Goal: Task Accomplishment & Management: Complete application form

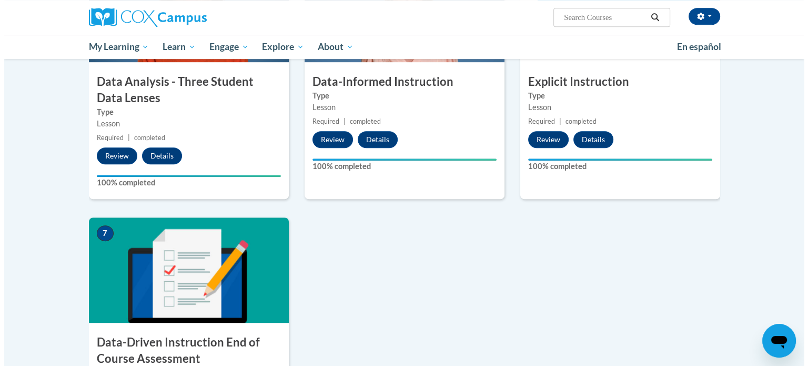
scroll to position [684, 0]
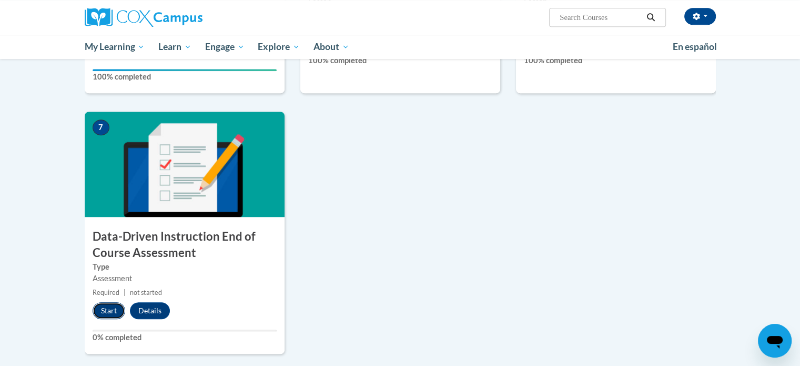
click at [108, 310] on button "Start" at bounding box center [109, 310] width 33 height 17
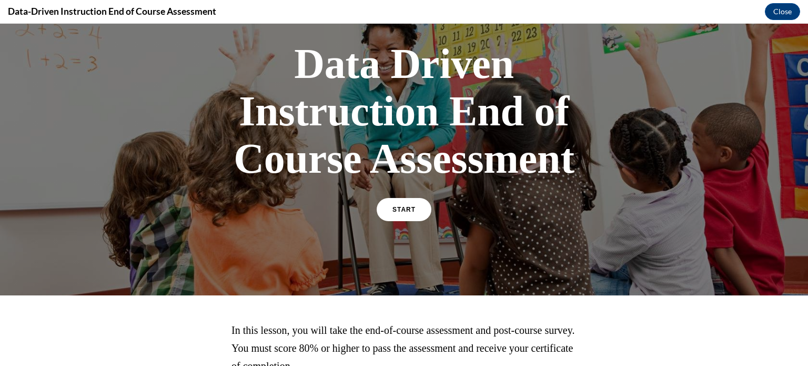
scroll to position [156, 0]
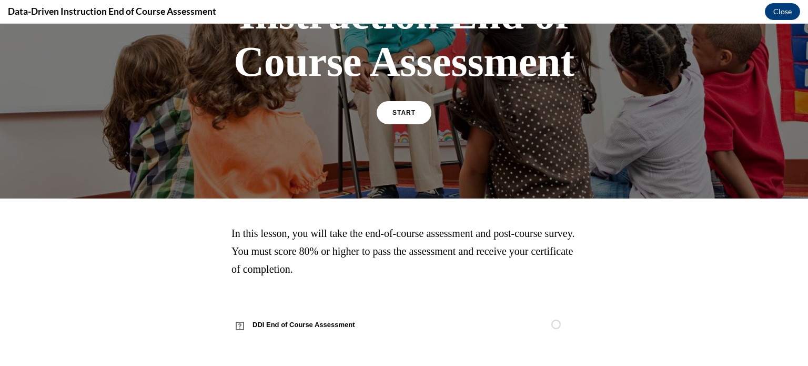
click at [141, 279] on div "In this lesson, you will take the end-of-course assessment and post-course surv…" at bounding box center [404, 282] width 535 height 115
click at [411, 115] on link "START" at bounding box center [403, 112] width 57 height 24
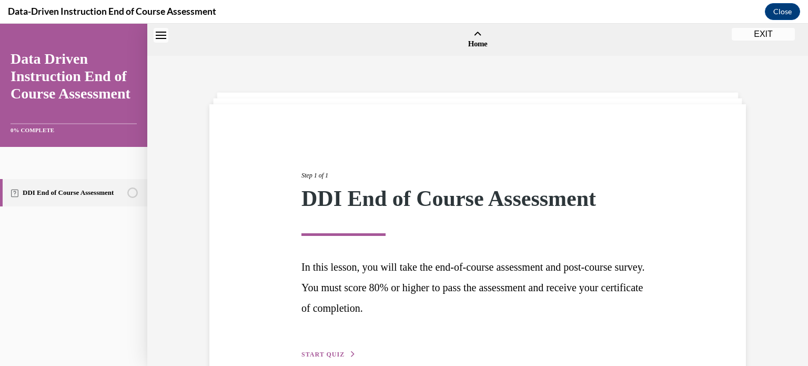
scroll to position [33, 0]
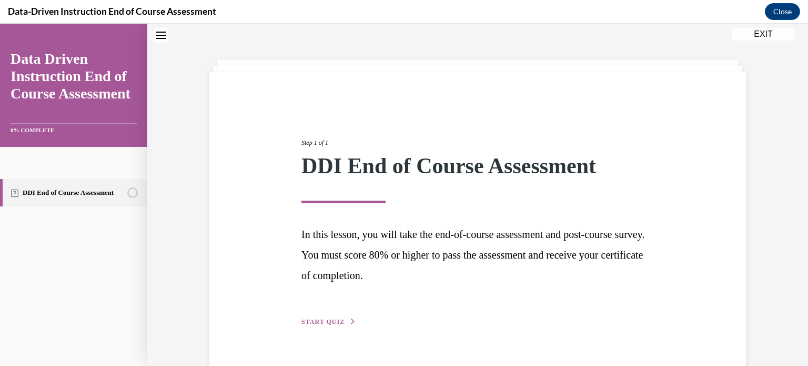
click at [321, 318] on span "START QUIZ" at bounding box center [322, 321] width 43 height 7
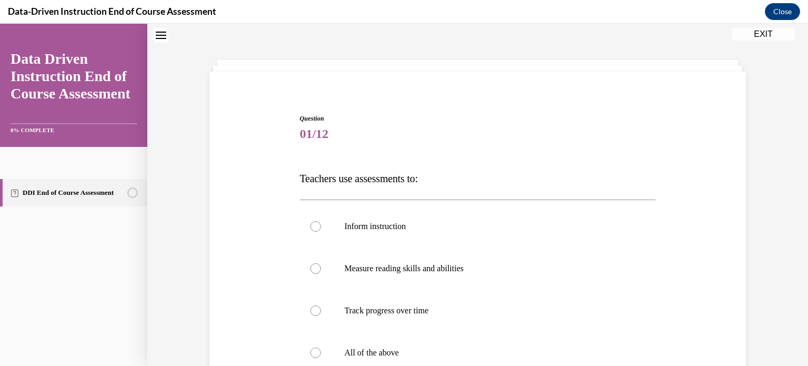
scroll to position [85, 0]
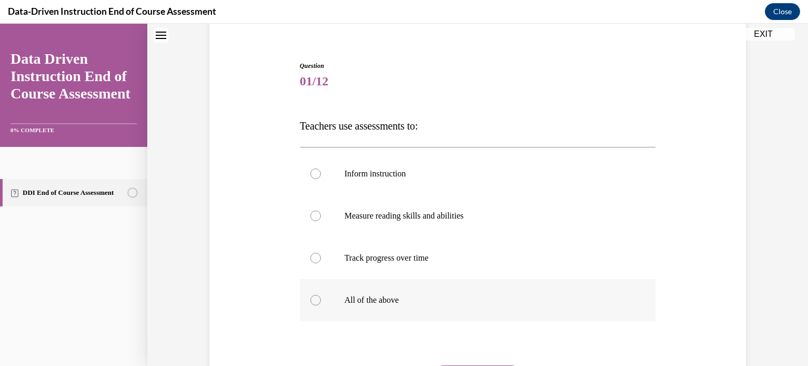
click at [314, 303] on div at bounding box center [315, 300] width 11 height 11
click at [314, 303] on input "All of the above" at bounding box center [315, 300] width 11 height 11
radio input "true"
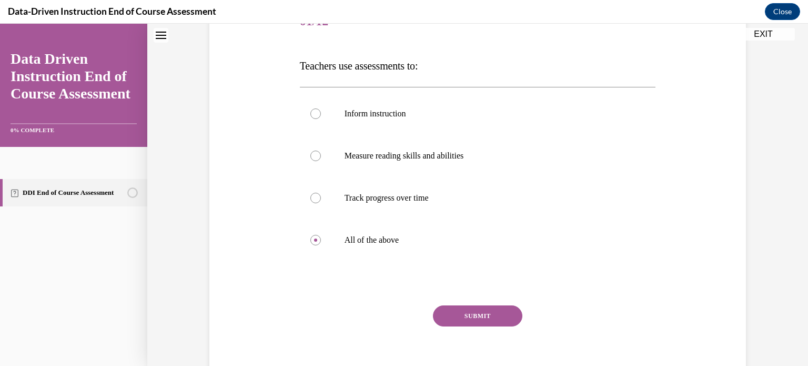
scroll to position [192, 0]
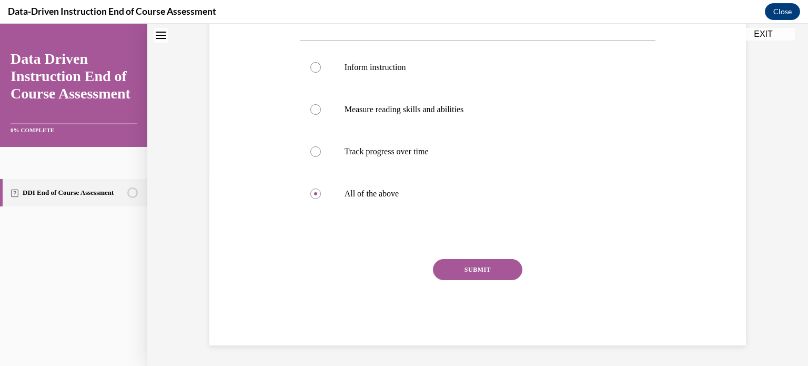
click at [469, 272] on button "SUBMIT" at bounding box center [477, 269] width 89 height 21
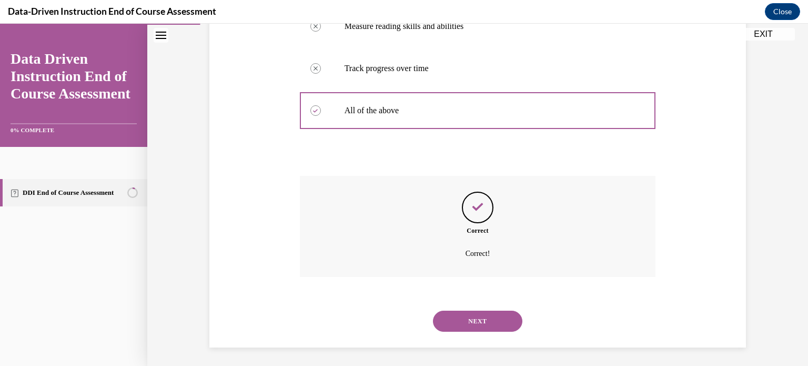
scroll to position [277, 0]
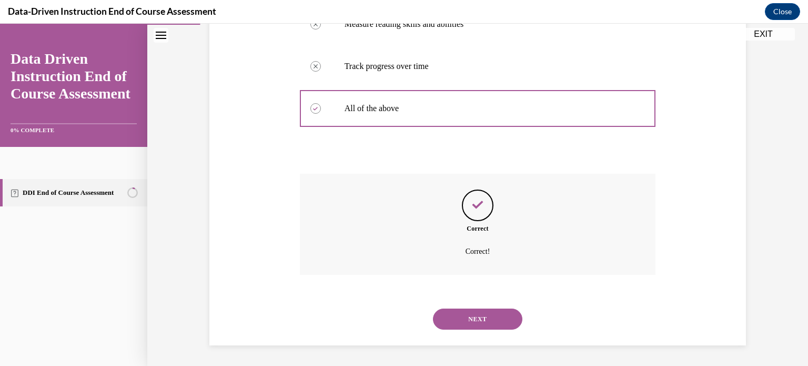
click at [480, 314] on button "NEXT" at bounding box center [477, 318] width 89 height 21
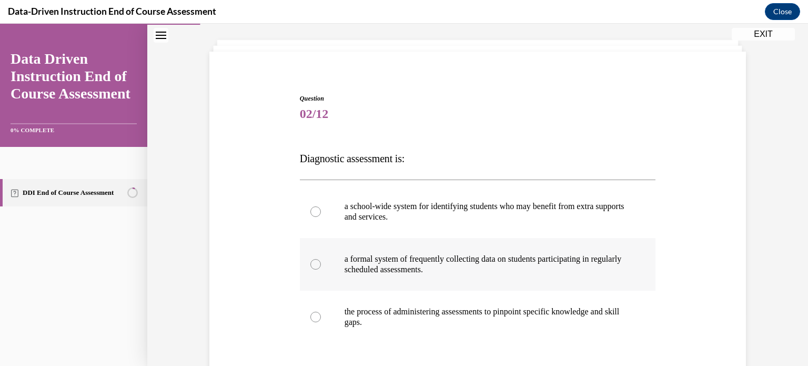
scroll to position [105, 0]
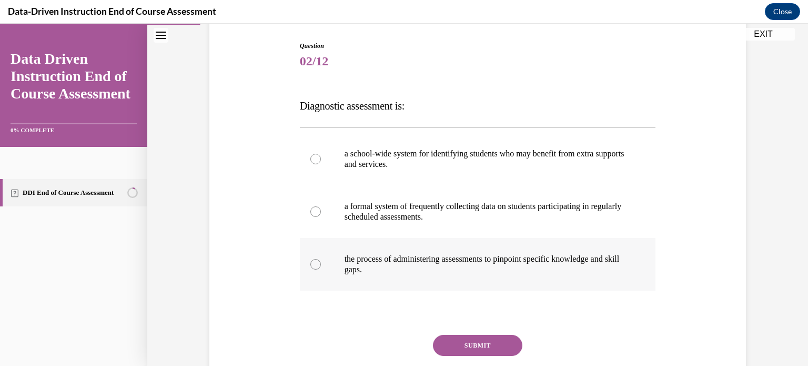
click at [310, 266] on div at bounding box center [315, 264] width 11 height 11
click at [310, 266] on input "the process of administering assessments to pinpoint specific knowledge and ski…" at bounding box center [315, 264] width 11 height 11
radio input "true"
click at [488, 345] on button "SUBMIT" at bounding box center [477, 345] width 89 height 21
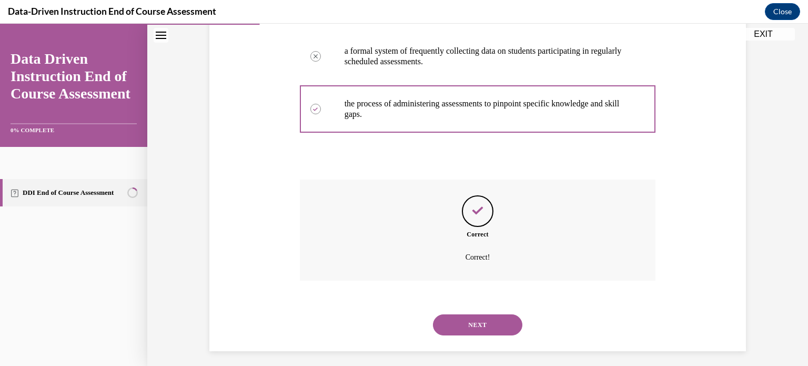
scroll to position [266, 0]
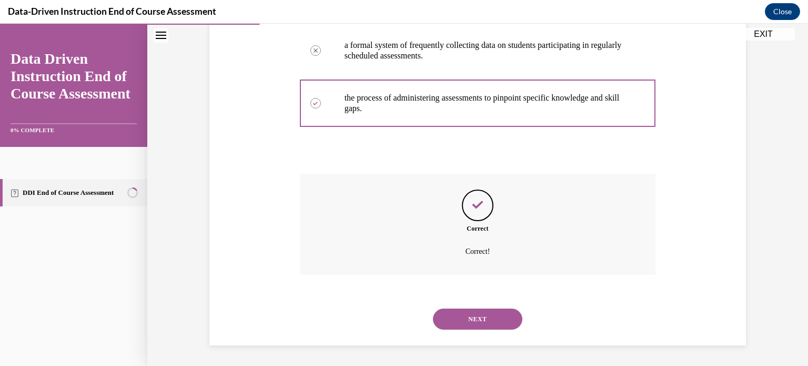
click at [482, 311] on button "NEXT" at bounding box center [477, 318] width 89 height 21
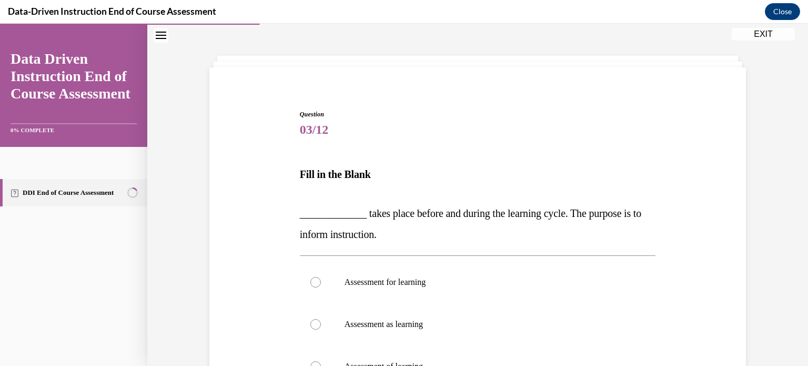
scroll to position [105, 0]
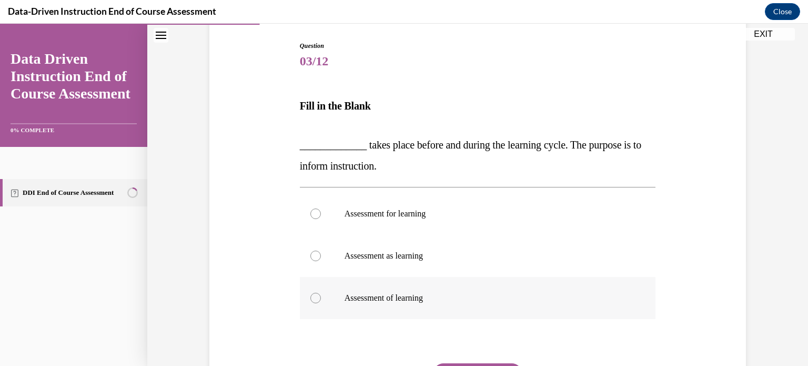
click at [313, 297] on div at bounding box center [315, 298] width 11 height 11
click at [313, 297] on input "Assessment of learning" at bounding box center [315, 298] width 11 height 11
radio input "true"
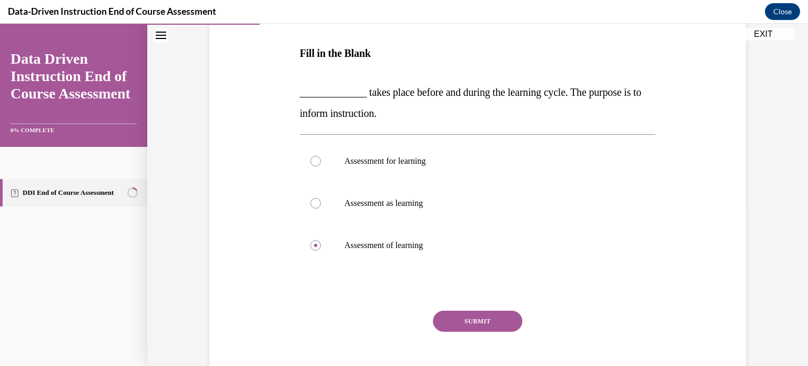
click at [480, 318] on button "SUBMIT" at bounding box center [477, 320] width 89 height 21
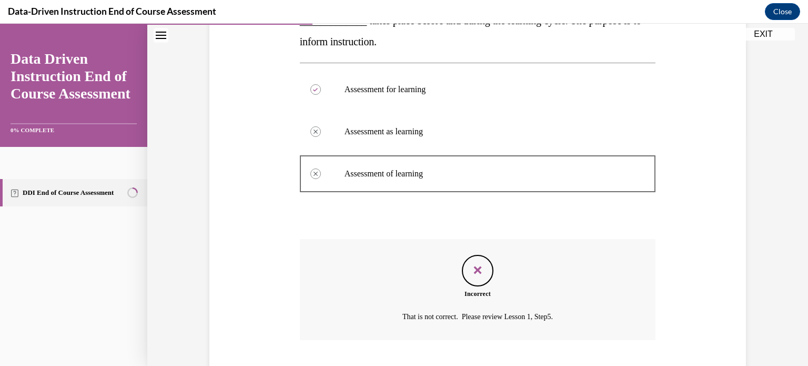
scroll to position [240, 0]
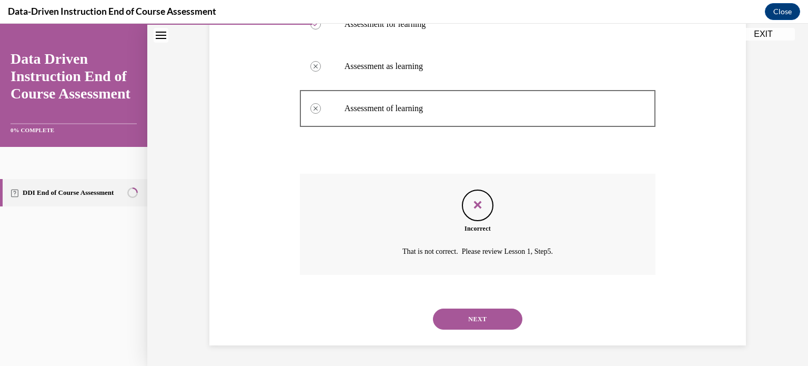
click at [488, 320] on button "NEXT" at bounding box center [477, 318] width 89 height 21
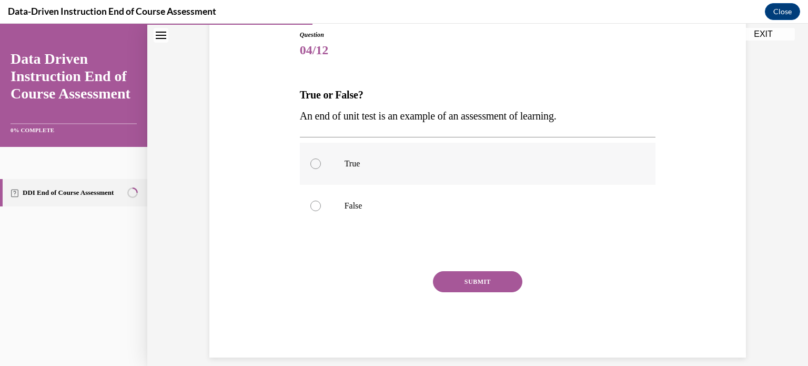
click at [314, 164] on div at bounding box center [315, 163] width 11 height 11
click at [314, 164] on input "True" at bounding box center [315, 163] width 11 height 11
radio input "true"
click at [485, 276] on button "SUBMIT" at bounding box center [477, 281] width 89 height 21
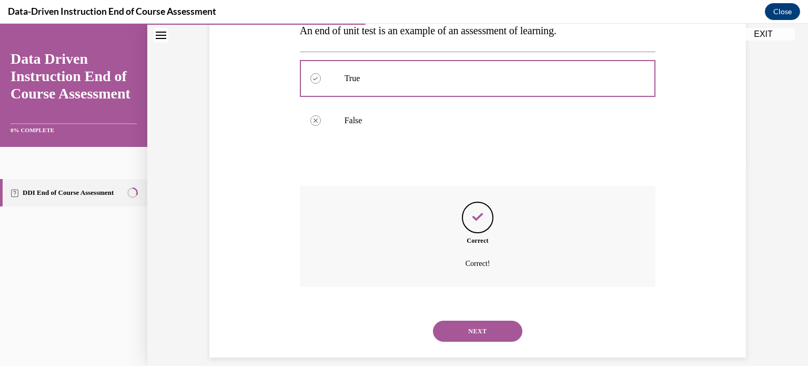
scroll to position [214, 0]
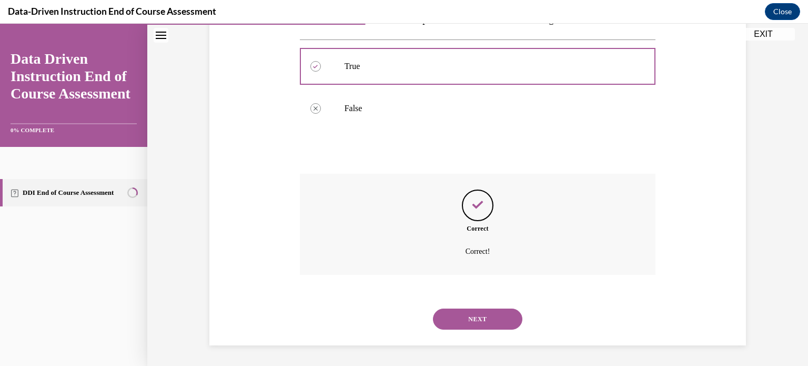
click at [491, 318] on button "NEXT" at bounding box center [477, 318] width 89 height 21
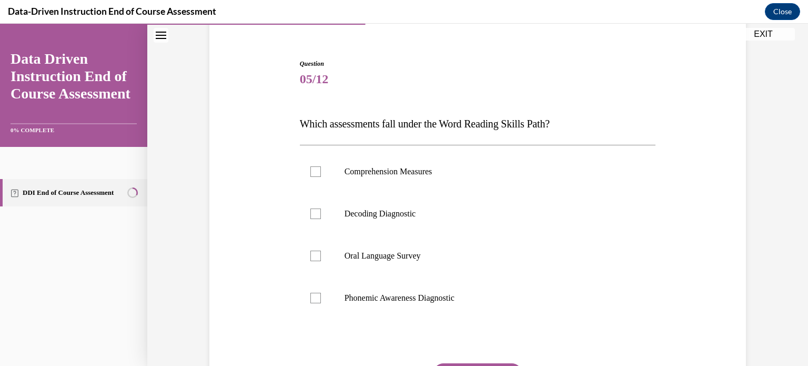
scroll to position [90, 0]
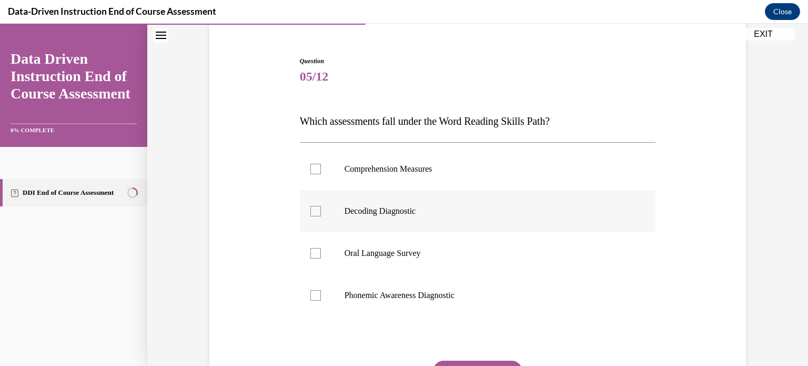
click at [311, 215] on div at bounding box center [315, 211] width 11 height 11
click at [311, 215] on input "Decoding Diagnostic" at bounding box center [315, 211] width 11 height 11
checkbox input "true"
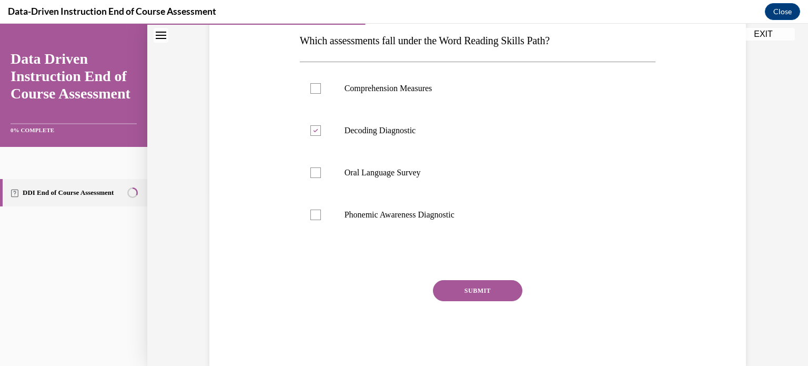
click at [492, 293] on button "SUBMIT" at bounding box center [477, 290] width 89 height 21
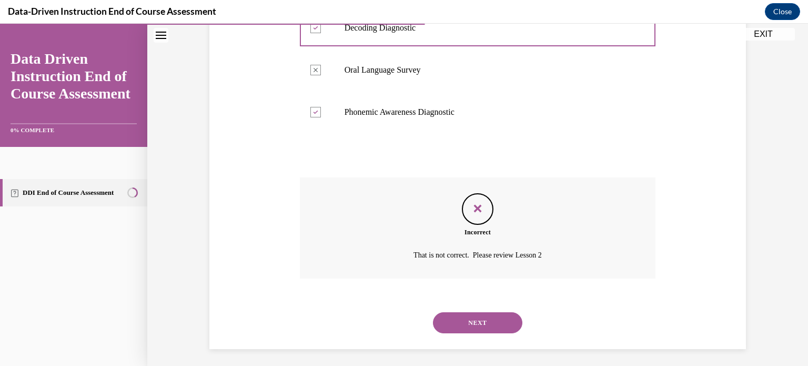
scroll to position [277, 0]
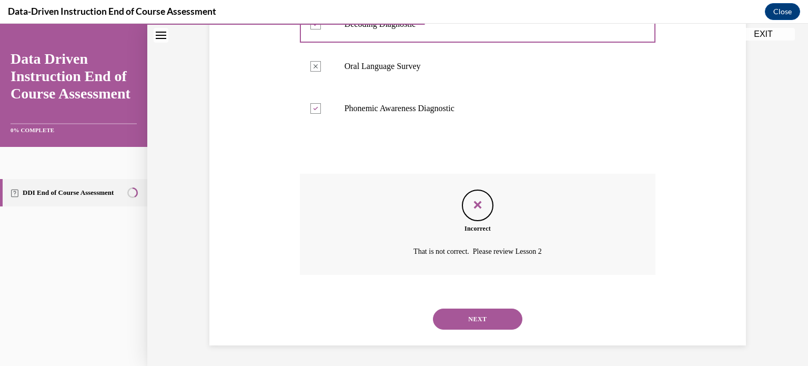
click at [483, 314] on button "NEXT" at bounding box center [477, 318] width 89 height 21
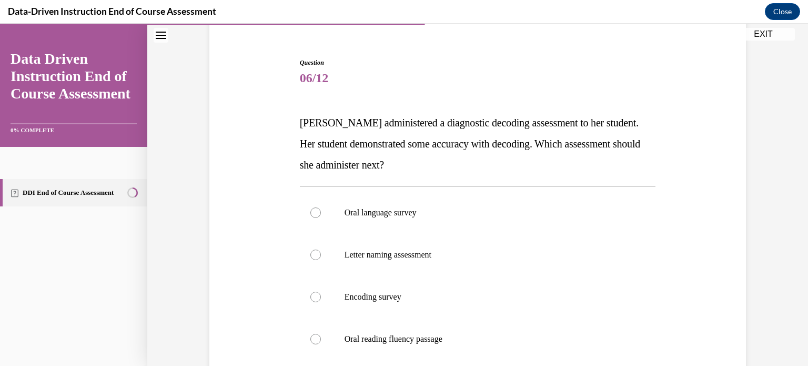
scroll to position [105, 0]
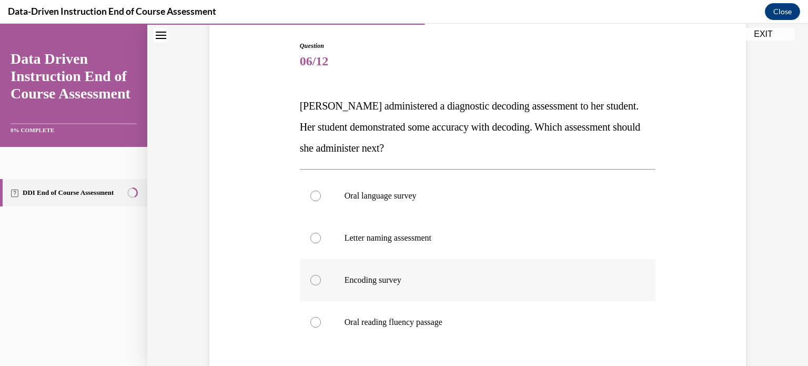
click at [315, 281] on div at bounding box center [315, 280] width 11 height 11
click at [315, 281] on input "Encoding survey" at bounding box center [315, 280] width 11 height 11
radio input "true"
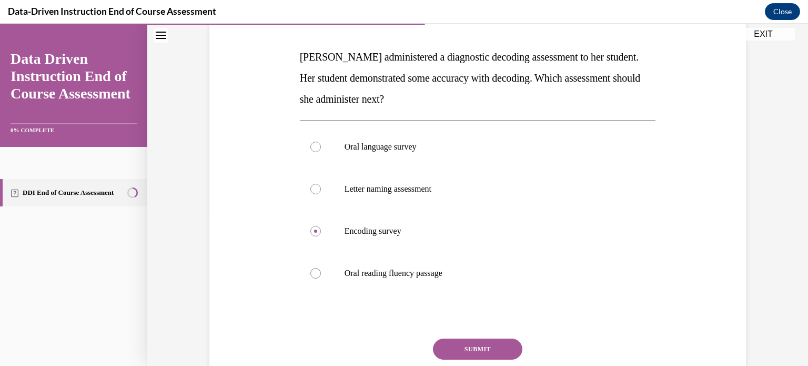
scroll to position [234, 0]
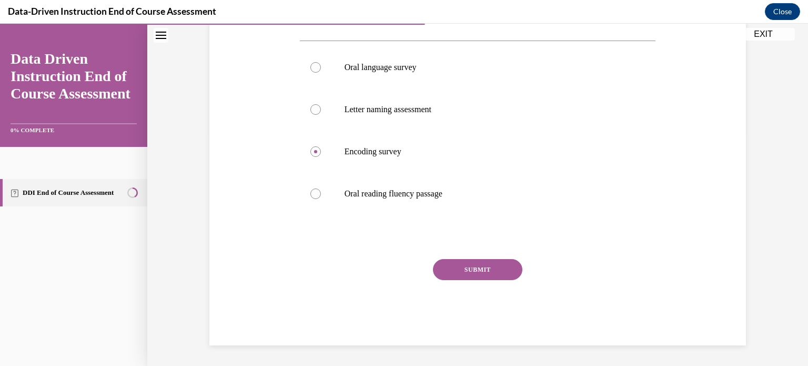
click at [463, 270] on button "SUBMIT" at bounding box center [477, 269] width 89 height 21
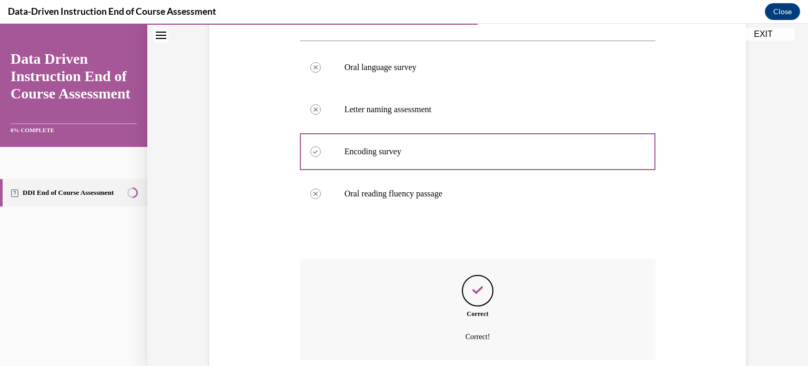
scroll to position [319, 0]
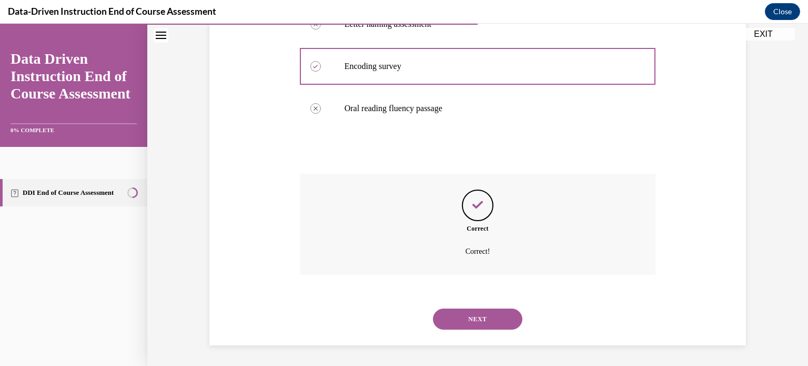
click at [467, 318] on button "NEXT" at bounding box center [477, 318] width 89 height 21
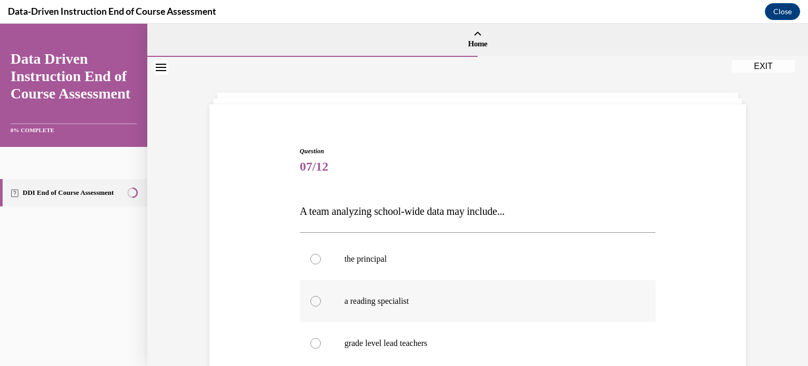
scroll to position [53, 0]
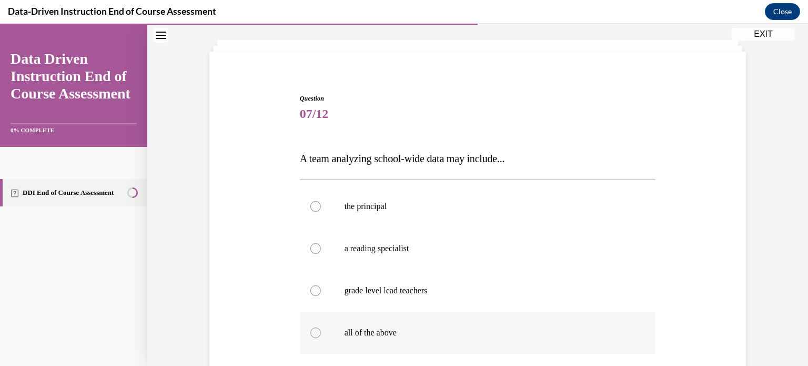
click at [313, 332] on div at bounding box center [315, 332] width 11 height 11
click at [313, 332] on input "all of the above" at bounding box center [315, 332] width 11 height 11
radio input "true"
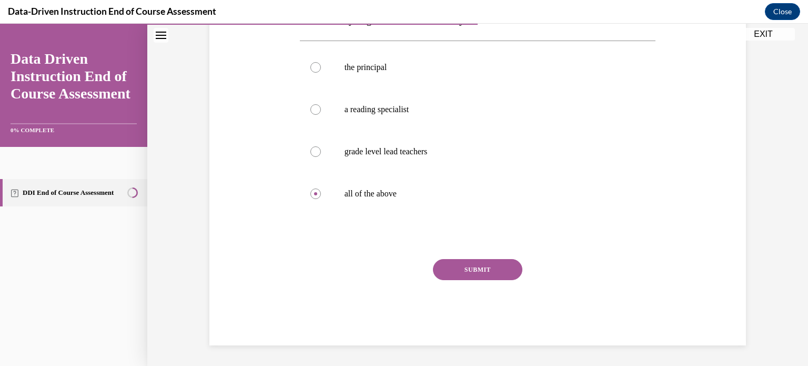
click at [480, 267] on button "SUBMIT" at bounding box center [477, 269] width 89 height 21
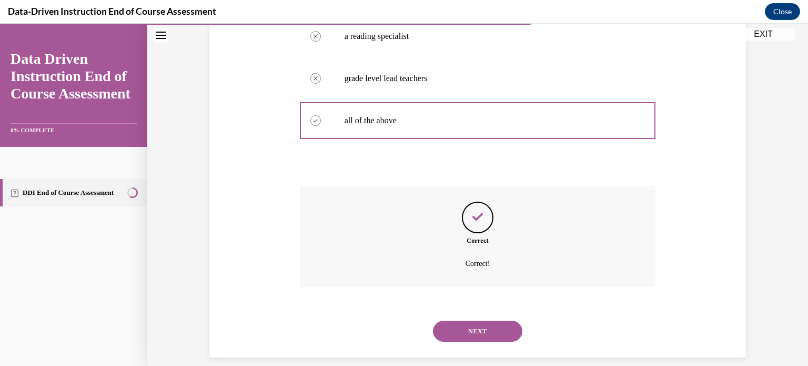
scroll to position [277, 0]
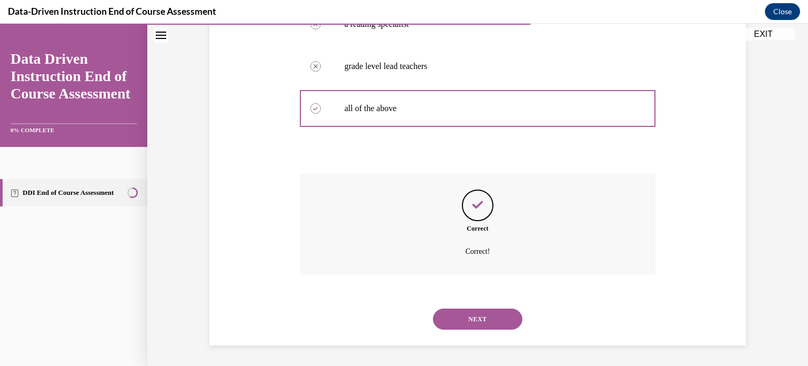
click at [473, 313] on button "NEXT" at bounding box center [477, 318] width 89 height 21
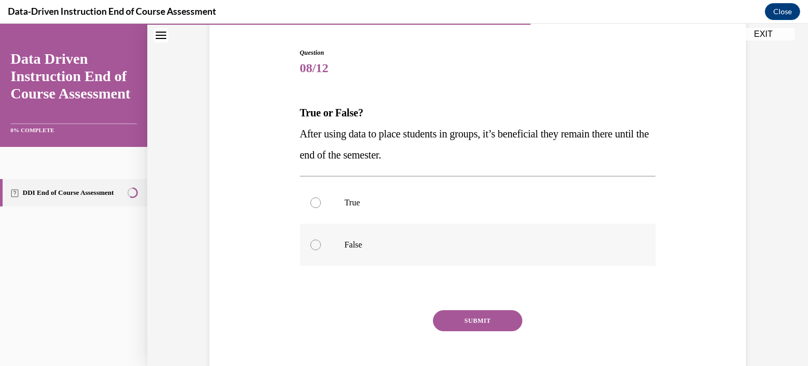
scroll to position [105, 0]
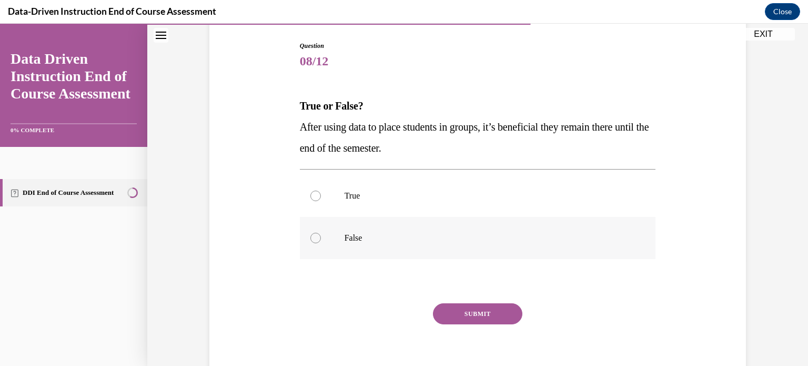
click at [310, 237] on div at bounding box center [315, 238] width 11 height 11
click at [310, 237] on input "False" at bounding box center [315, 238] width 11 height 11
radio input "true"
click at [455, 310] on button "SUBMIT" at bounding box center [477, 313] width 89 height 21
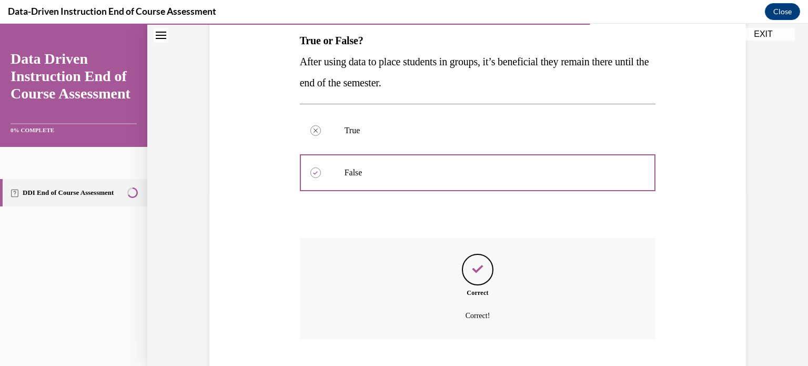
scroll to position [235, 0]
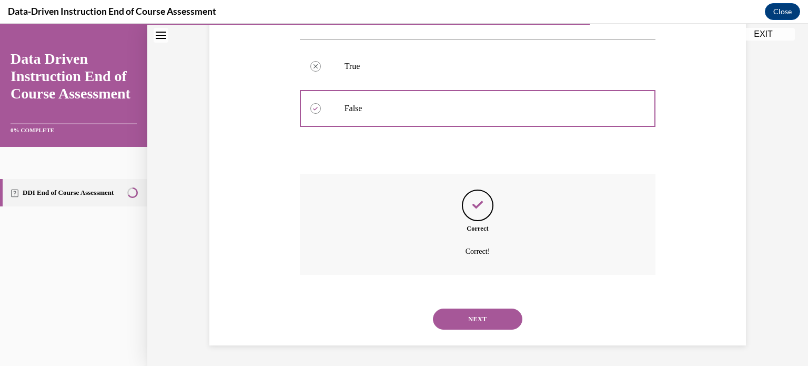
click at [486, 314] on button "NEXT" at bounding box center [477, 318] width 89 height 21
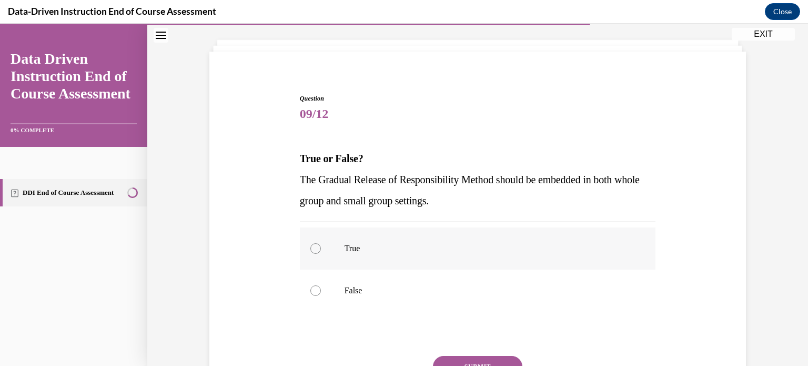
scroll to position [105, 0]
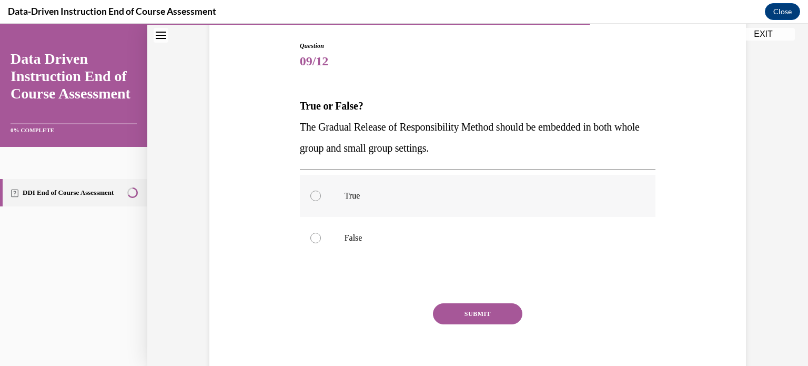
click at [318, 198] on label "True" at bounding box center [478, 196] width 356 height 42
click at [318, 198] on input "True" at bounding box center [315, 195] width 11 height 11
radio input "true"
click at [471, 313] on button "SUBMIT" at bounding box center [477, 313] width 89 height 21
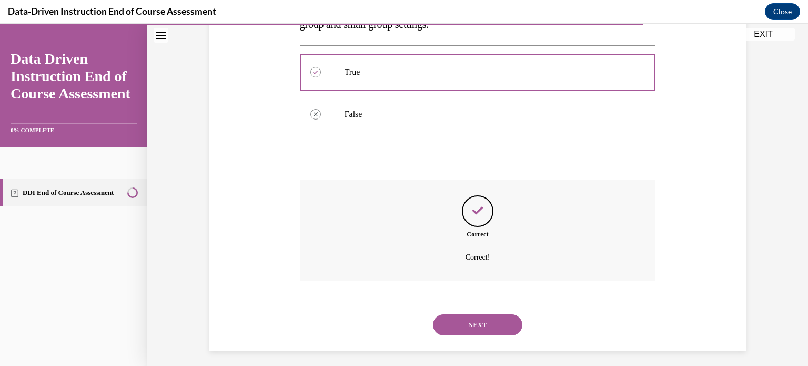
scroll to position [235, 0]
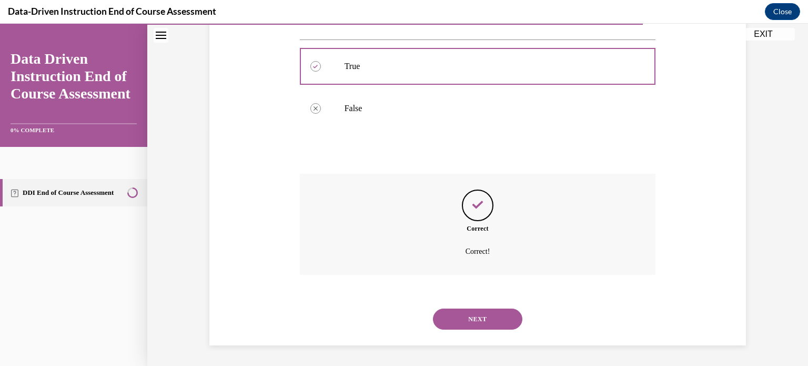
click at [478, 320] on button "NEXT" at bounding box center [477, 318] width 89 height 21
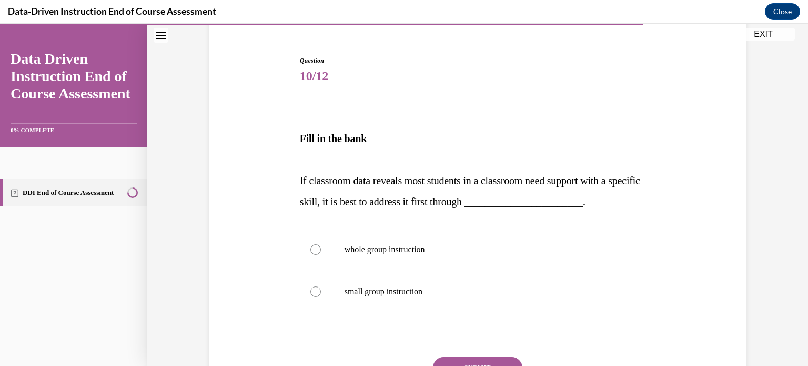
scroll to position [91, 0]
click at [310, 246] on div at bounding box center [315, 249] width 11 height 11
click at [310, 246] on input "whole group instruction" at bounding box center [315, 249] width 11 height 11
radio input "true"
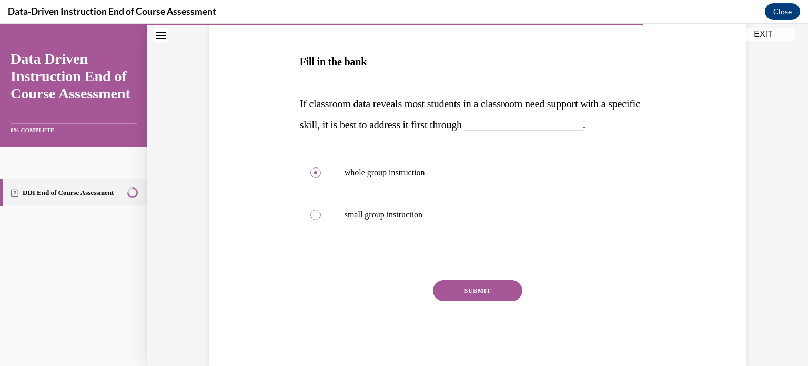
click at [487, 291] on button "SUBMIT" at bounding box center [477, 290] width 89 height 21
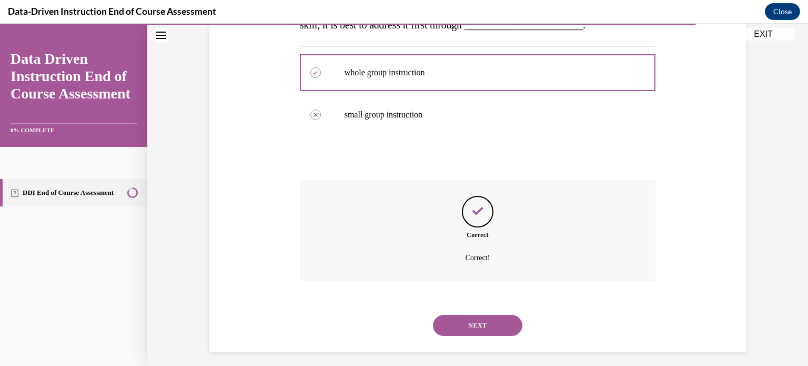
scroll to position [274, 0]
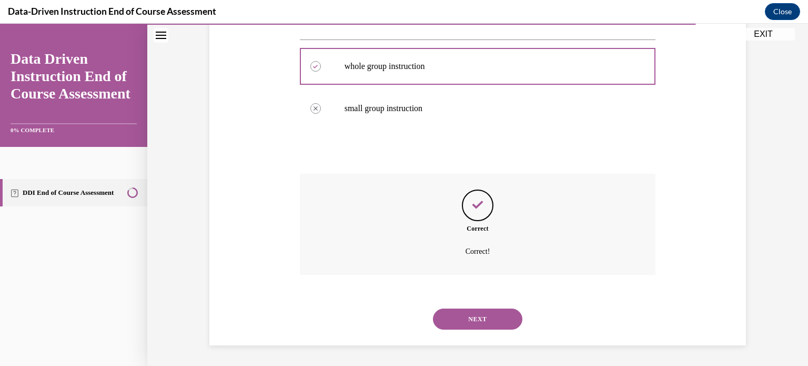
click at [494, 320] on button "NEXT" at bounding box center [477, 318] width 89 height 21
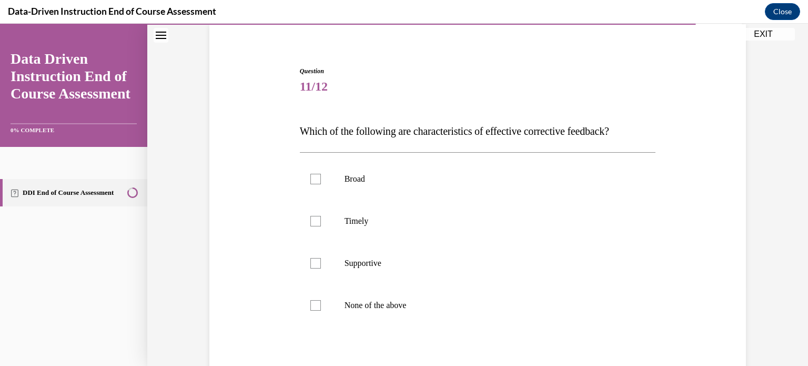
scroll to position [83, 0]
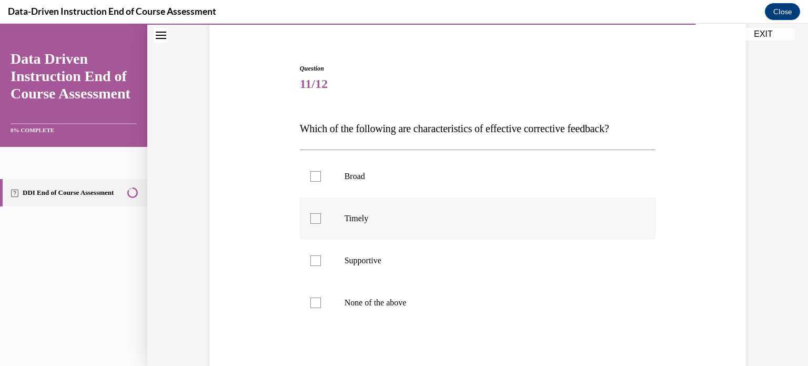
click at [315, 218] on div at bounding box center [315, 218] width 11 height 11
click at [315, 218] on input "Timely" at bounding box center [315, 218] width 11 height 11
checkbox input "true"
click at [310, 256] on div at bounding box center [315, 260] width 11 height 11
click at [310, 256] on input "Supportive" at bounding box center [315, 260] width 11 height 11
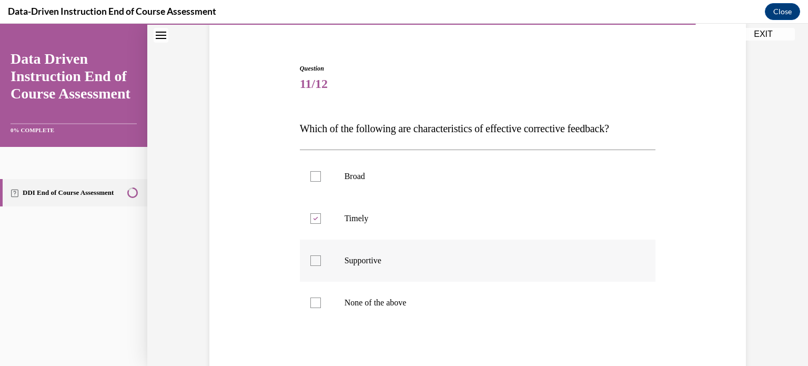
checkbox input "true"
click at [315, 301] on div at bounding box center [315, 302] width 11 height 11
click at [315, 301] on input "None of the above" at bounding box center [315, 302] width 11 height 11
click at [316, 307] on label "None of the above" at bounding box center [478, 302] width 356 height 42
click at [316, 307] on input "None of the above" at bounding box center [315, 302] width 11 height 11
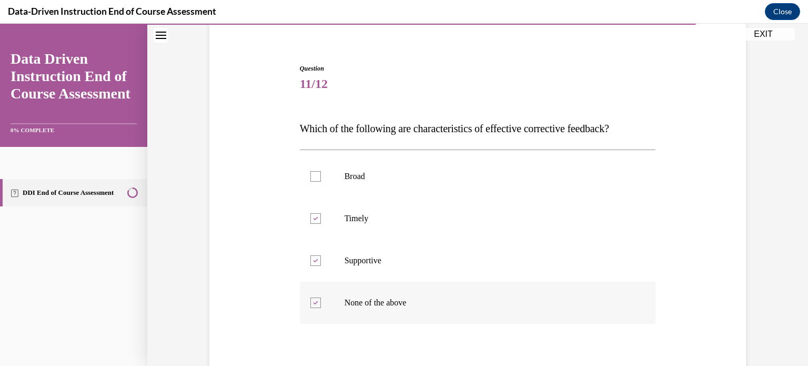
checkbox input "false"
click at [315, 261] on div at bounding box center [315, 260] width 11 height 11
click at [315, 261] on input "Supportive" at bounding box center [315, 260] width 11 height 11
checkbox input "false"
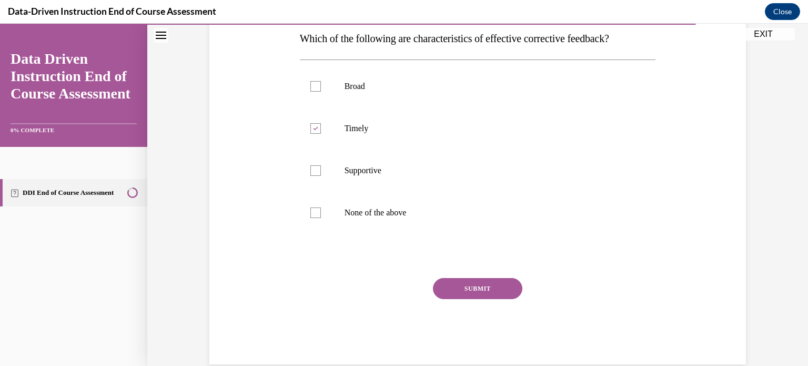
click at [480, 286] on button "SUBMIT" at bounding box center [477, 288] width 89 height 21
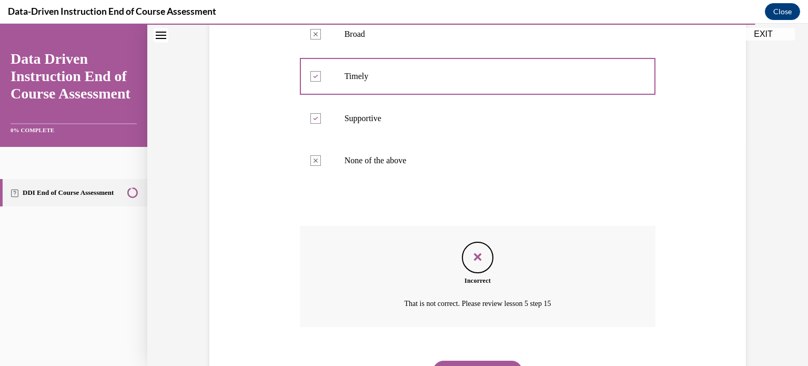
scroll to position [277, 0]
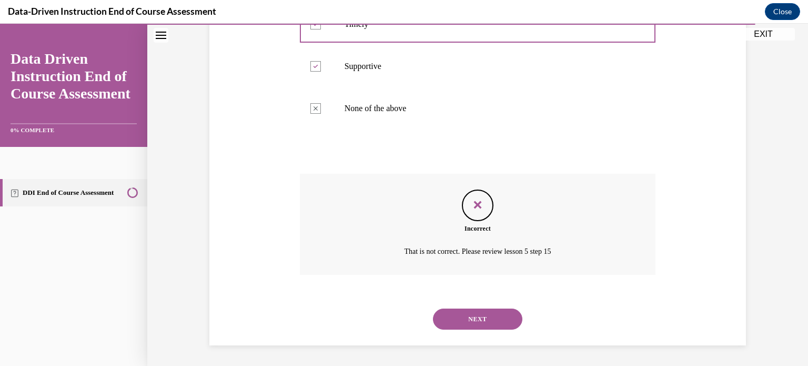
click at [476, 317] on button "NEXT" at bounding box center [477, 318] width 89 height 21
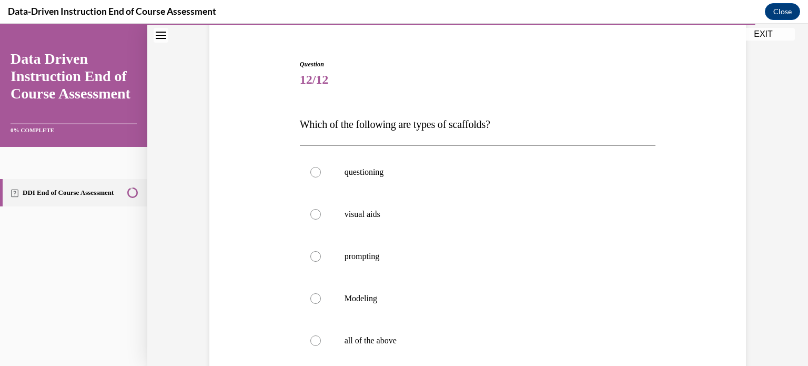
scroll to position [105, 0]
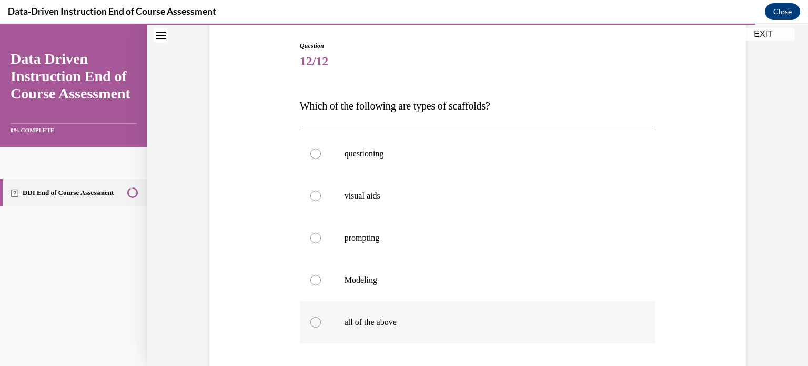
click at [310, 320] on div at bounding box center [315, 322] width 11 height 11
click at [310, 320] on input "all of the above" at bounding box center [315, 322] width 11 height 11
radio input "true"
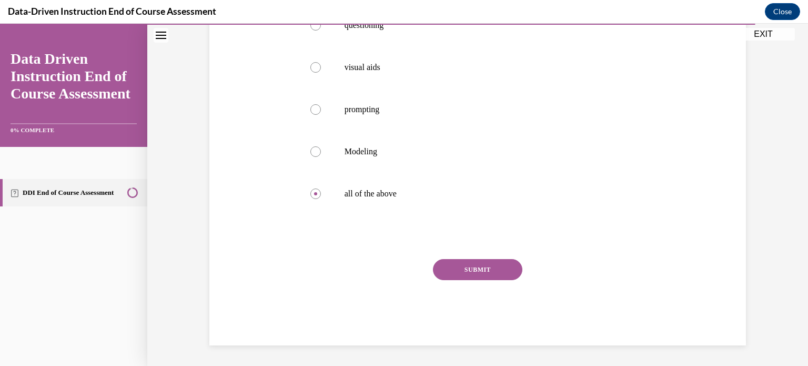
click at [471, 274] on button "SUBMIT" at bounding box center [477, 269] width 89 height 21
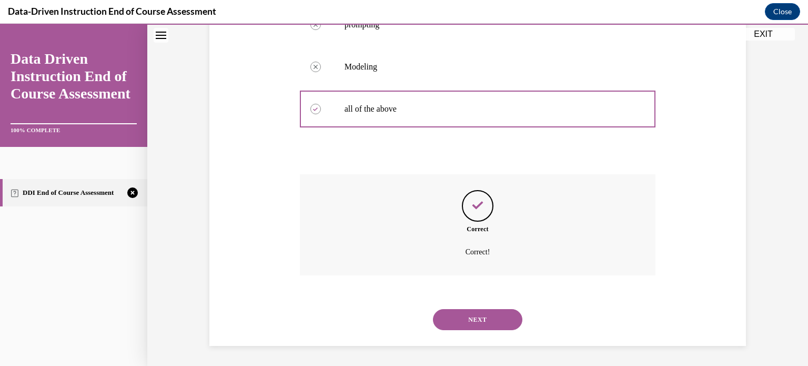
scroll to position [319, 0]
click at [469, 316] on button "NEXT" at bounding box center [477, 318] width 89 height 21
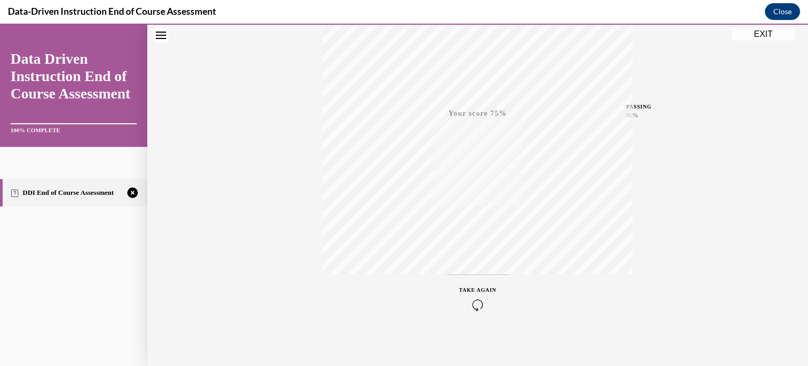
scroll to position [197, 0]
click at [467, 284] on span "TAKE AGAIN" at bounding box center [477, 287] width 37 height 6
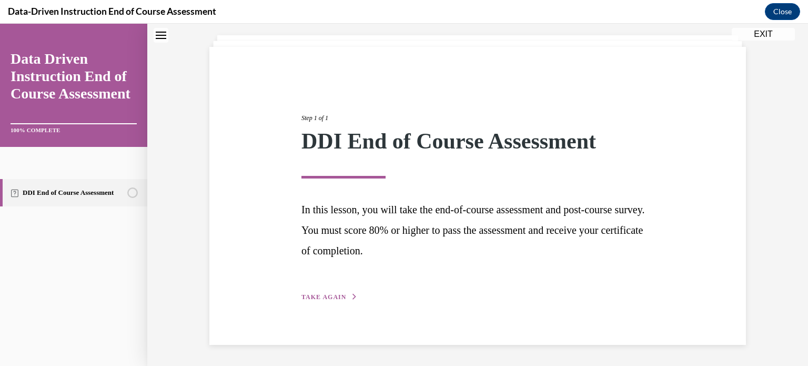
scroll to position [57, 0]
click at [320, 295] on span "TAKE AGAIN" at bounding box center [323, 297] width 45 height 7
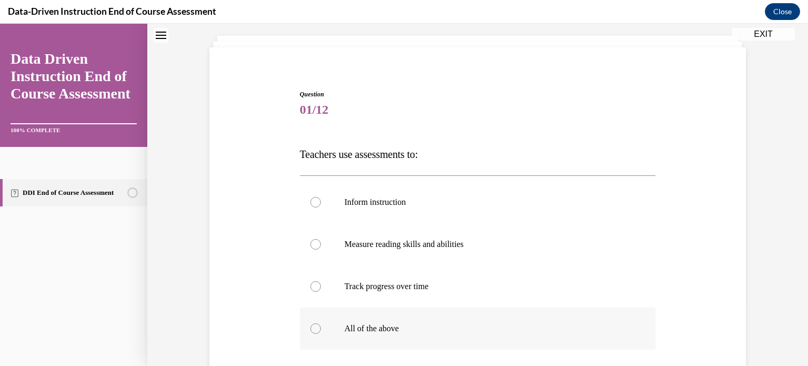
click at [310, 325] on div at bounding box center [315, 328] width 11 height 11
click at [310, 325] on input "All of the above" at bounding box center [315, 328] width 11 height 11
radio input "true"
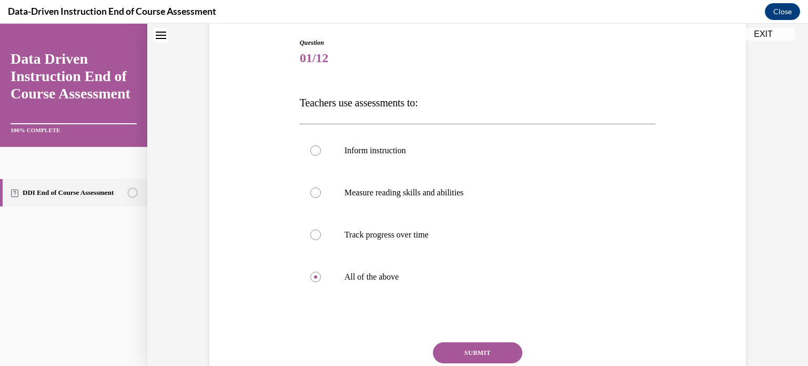
scroll to position [192, 0]
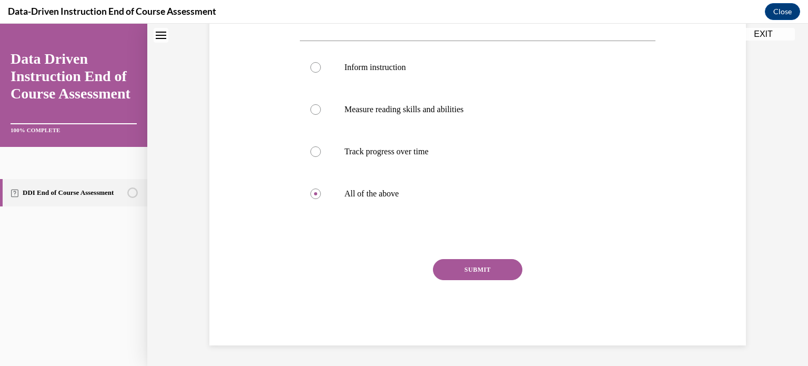
click at [461, 270] on button "SUBMIT" at bounding box center [477, 269] width 89 height 21
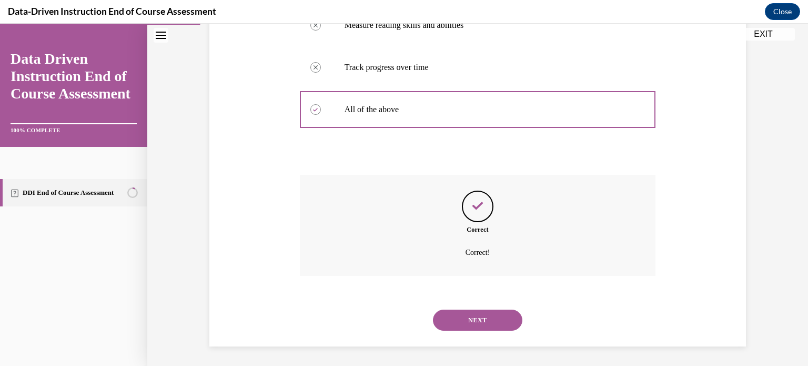
scroll to position [277, 0]
click at [462, 309] on button "NEXT" at bounding box center [477, 318] width 89 height 21
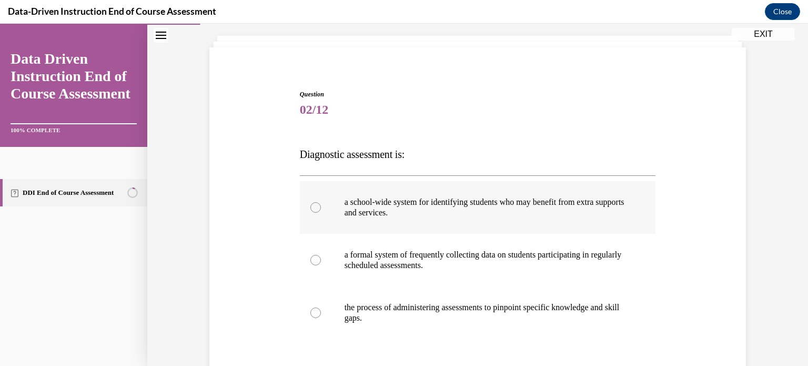
scroll to position [105, 0]
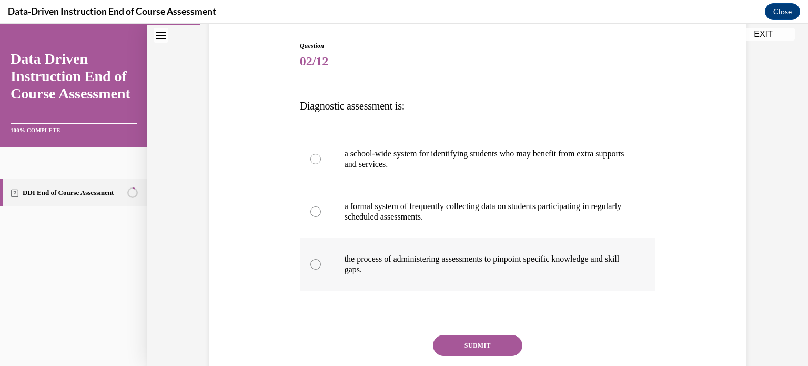
click at [314, 265] on div at bounding box center [315, 264] width 11 height 11
click at [314, 265] on input "the process of administering assessments to pinpoint specific knowledge and ski…" at bounding box center [315, 264] width 11 height 11
radio input "true"
click at [461, 344] on button "SUBMIT" at bounding box center [477, 345] width 89 height 21
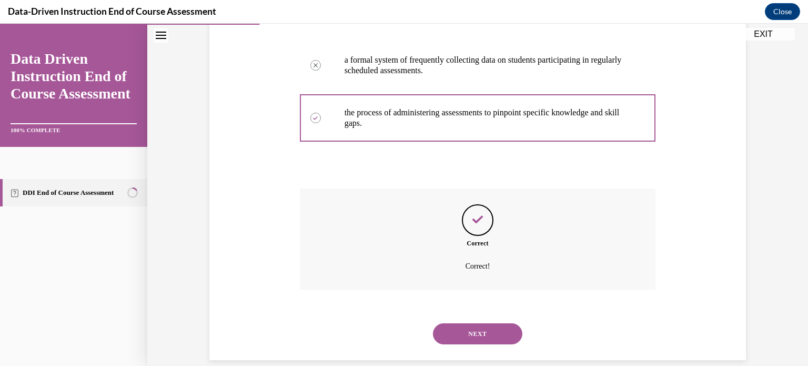
scroll to position [266, 0]
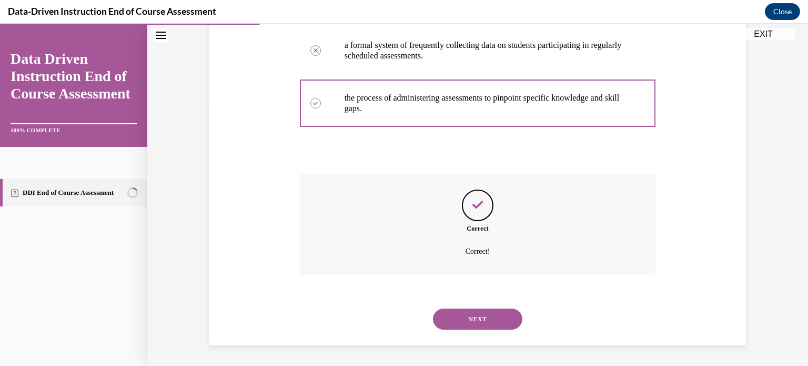
click at [486, 315] on button "NEXT" at bounding box center [477, 318] width 89 height 21
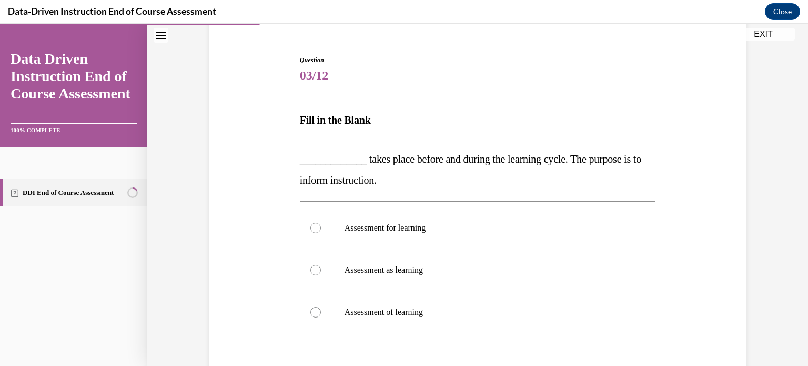
scroll to position [105, 0]
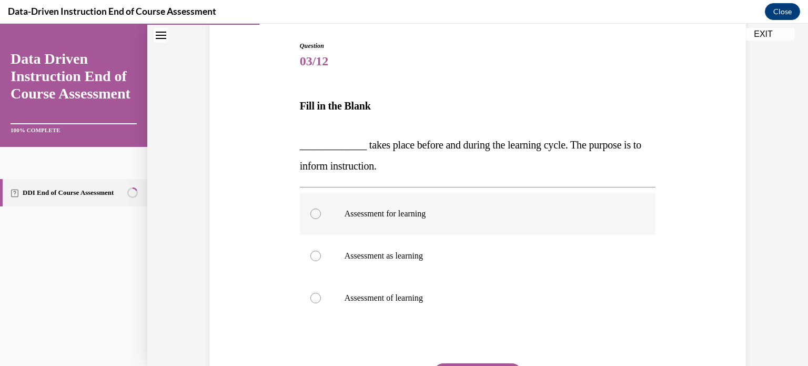
click at [311, 213] on div at bounding box center [315, 213] width 11 height 11
click at [311, 213] on input "Assessment for learning" at bounding box center [315, 213] width 11 height 11
radio input "true"
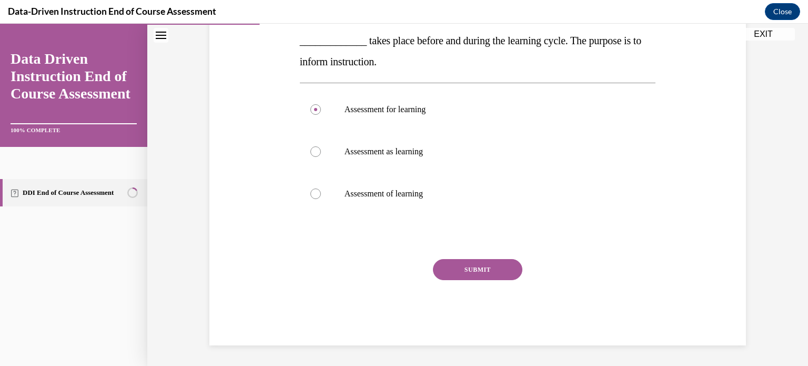
click at [481, 264] on button "SUBMIT" at bounding box center [477, 269] width 89 height 21
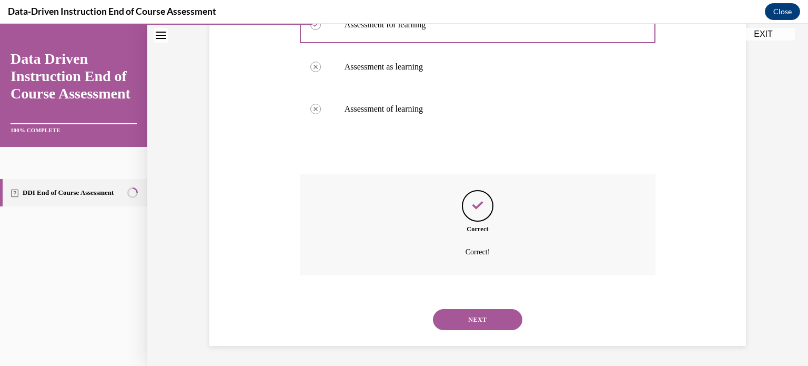
scroll to position [295, 0]
click at [476, 317] on button "NEXT" at bounding box center [477, 318] width 89 height 21
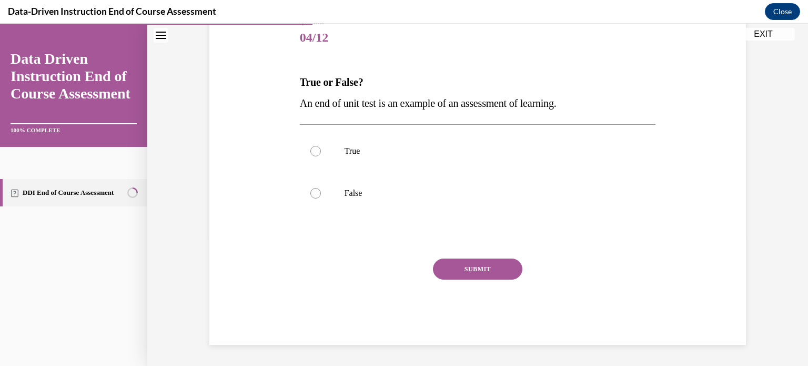
scroll to position [116, 0]
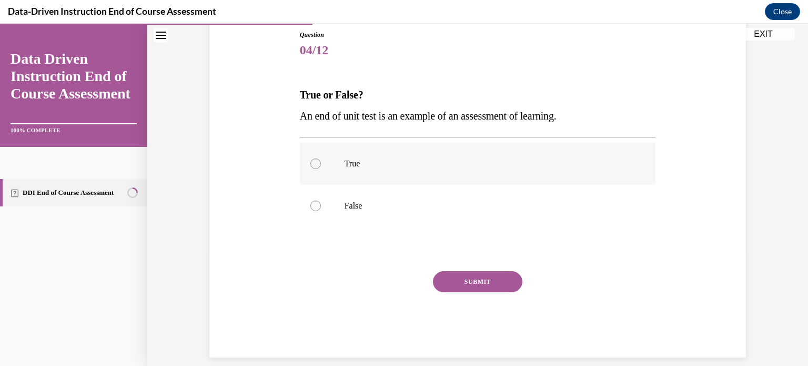
click at [311, 162] on div at bounding box center [315, 163] width 11 height 11
click at [311, 162] on input "True" at bounding box center [315, 163] width 11 height 11
radio input "true"
click at [478, 276] on button "SUBMIT" at bounding box center [477, 281] width 89 height 21
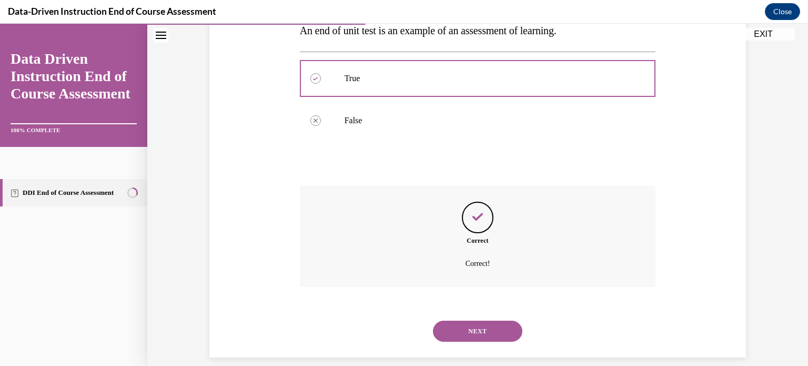
scroll to position [214, 0]
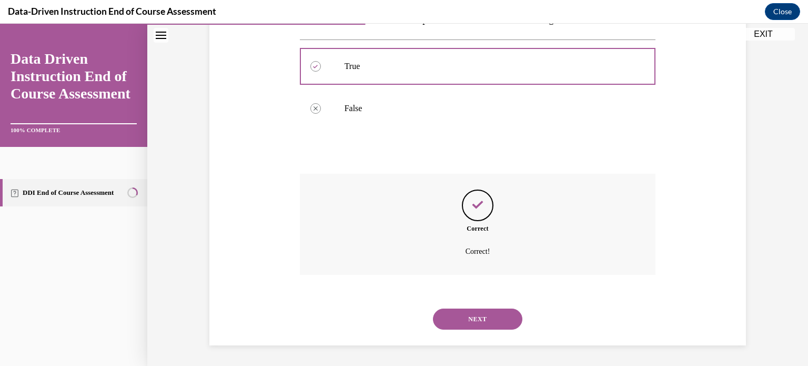
click at [486, 313] on button "NEXT" at bounding box center [477, 318] width 89 height 21
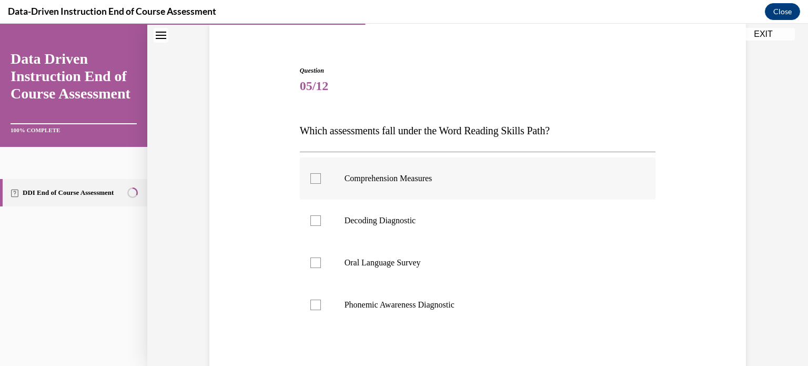
scroll to position [105, 0]
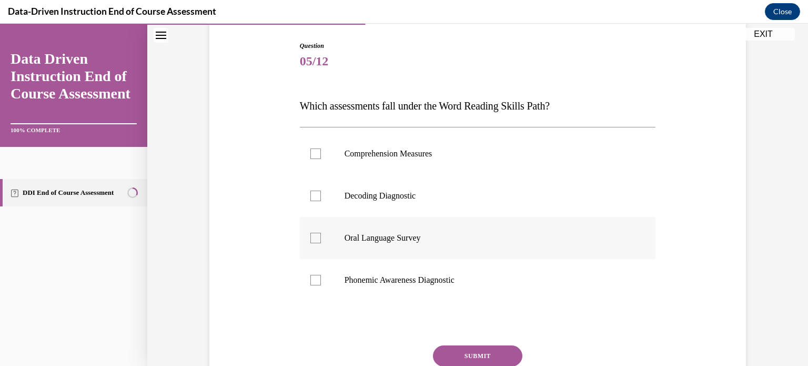
click at [311, 237] on div at bounding box center [315, 238] width 11 height 11
click at [311, 237] on input "Oral Language Survey" at bounding box center [315, 238] width 11 height 11
checkbox input "true"
click at [476, 353] on button "SUBMIT" at bounding box center [477, 355] width 89 height 21
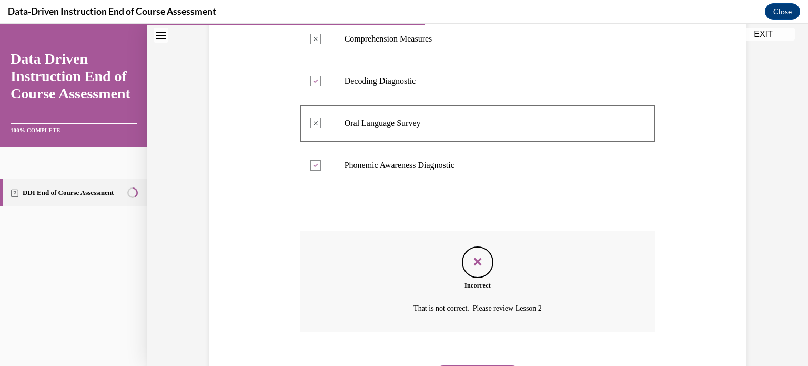
scroll to position [277, 0]
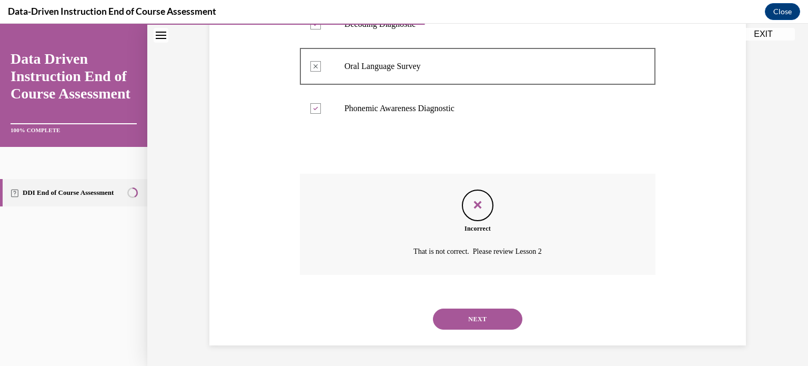
click at [487, 316] on button "NEXT" at bounding box center [477, 318] width 89 height 21
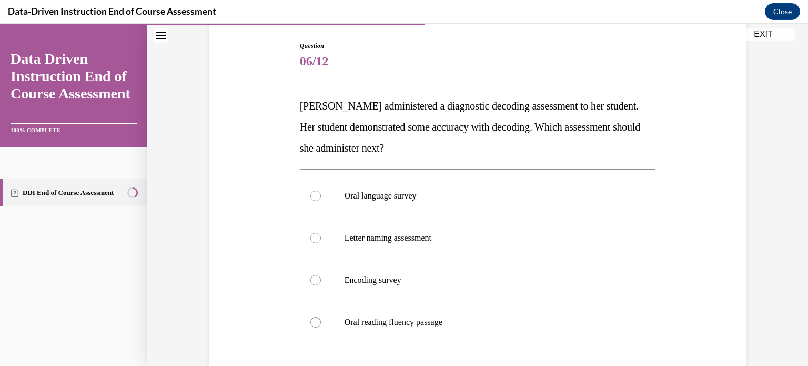
scroll to position [158, 0]
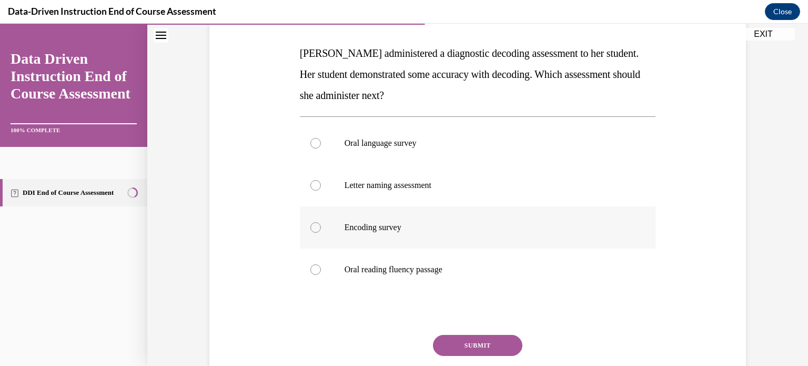
click at [313, 226] on div at bounding box center [315, 227] width 11 height 11
click at [313, 226] on input "Encoding survey" at bounding box center [315, 227] width 11 height 11
radio input "true"
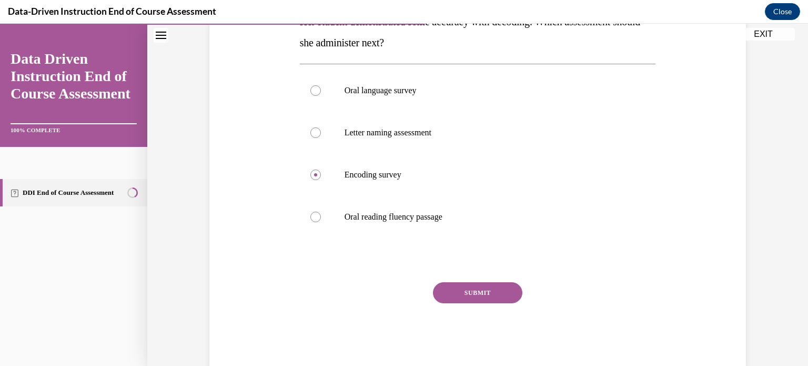
click at [468, 292] on button "SUBMIT" at bounding box center [477, 292] width 89 height 21
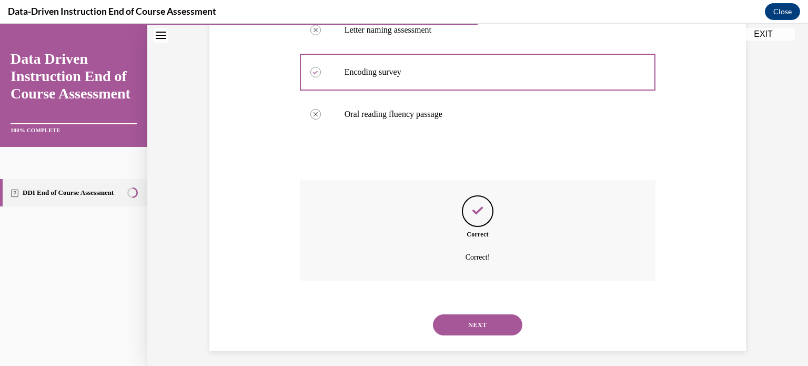
scroll to position [319, 0]
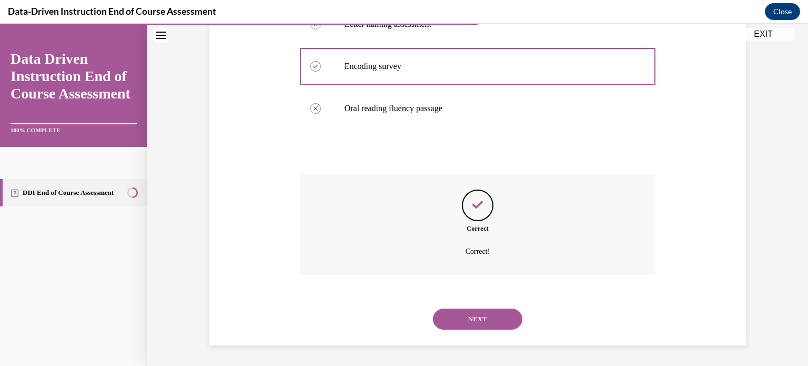
click at [470, 318] on button "NEXT" at bounding box center [477, 318] width 89 height 21
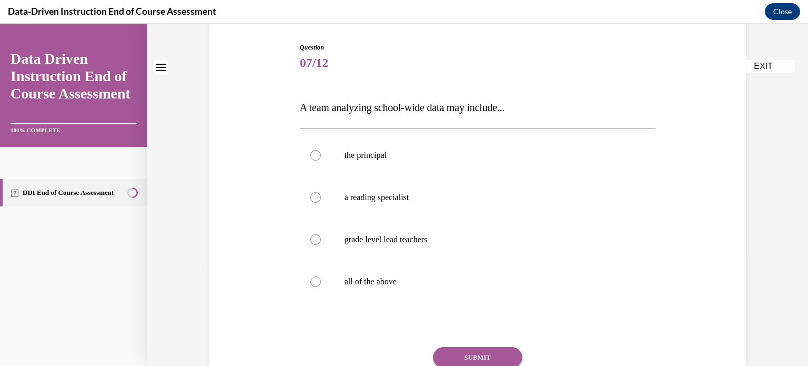
scroll to position [105, 0]
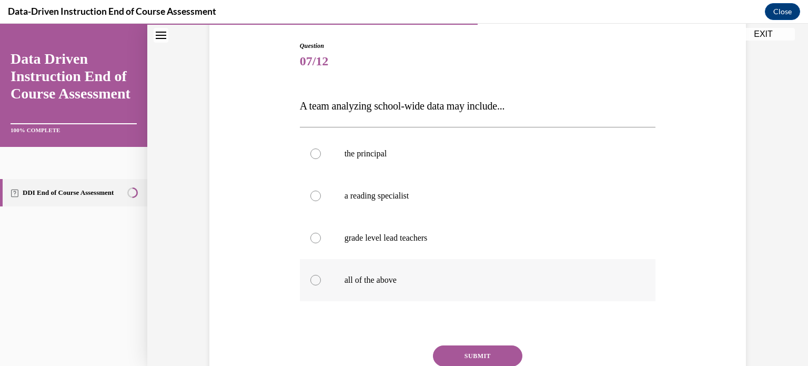
click at [310, 278] on div at bounding box center [315, 280] width 11 height 11
click at [310, 278] on input "all of the above" at bounding box center [315, 280] width 11 height 11
radio input "true"
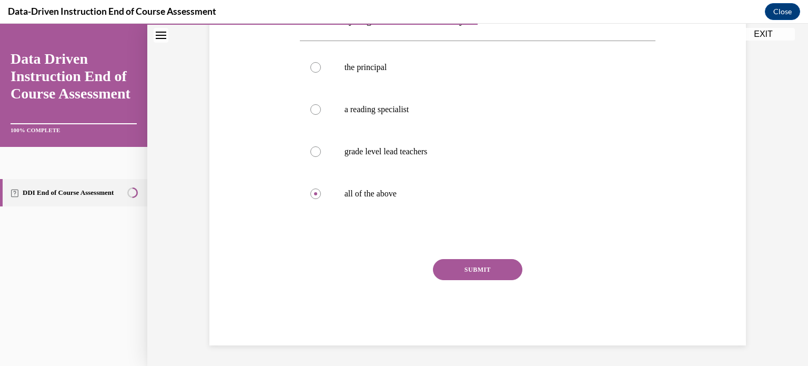
click at [470, 267] on button "SUBMIT" at bounding box center [477, 269] width 89 height 21
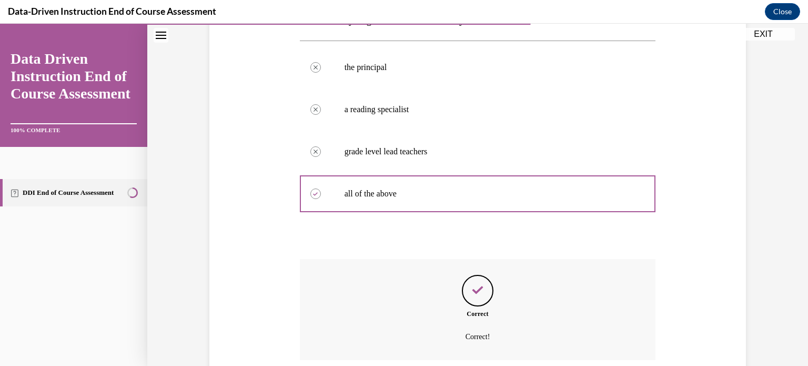
scroll to position [277, 0]
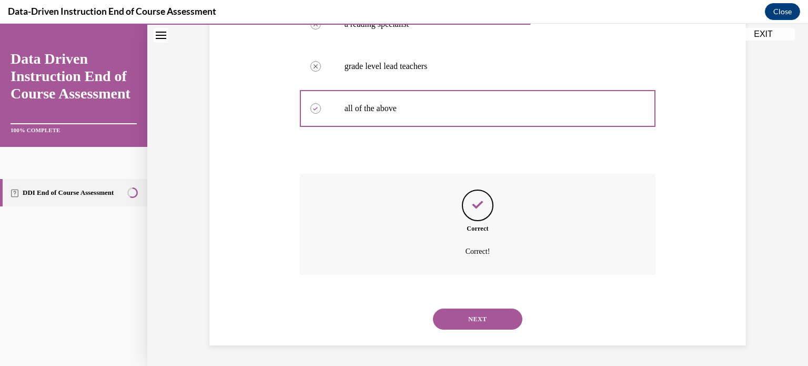
click at [463, 317] on button "NEXT" at bounding box center [477, 318] width 89 height 21
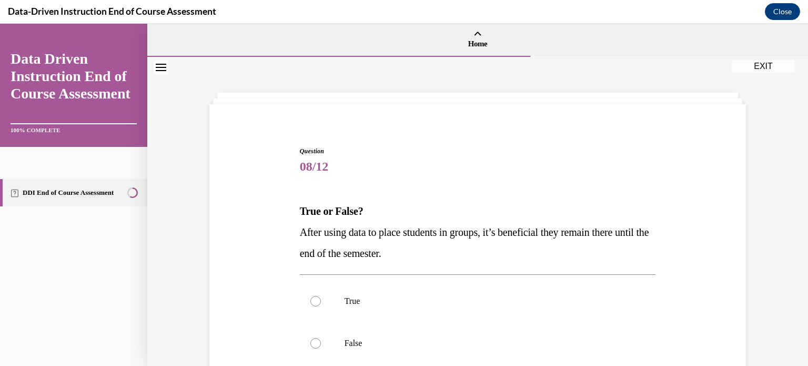
scroll to position [53, 0]
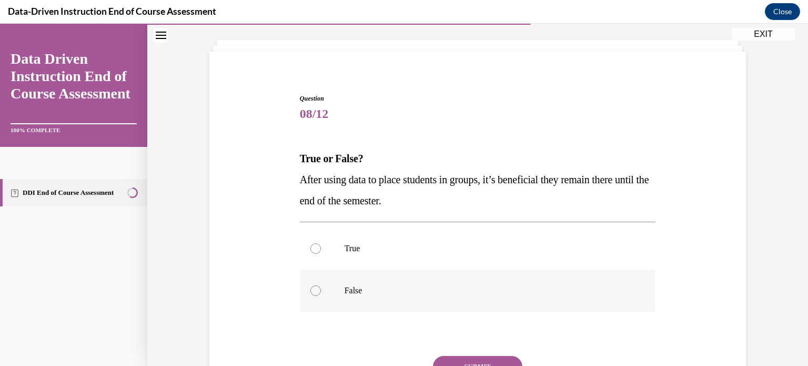
click at [311, 288] on div at bounding box center [315, 290] width 11 height 11
click at [311, 288] on input "False" at bounding box center [315, 290] width 11 height 11
radio input "true"
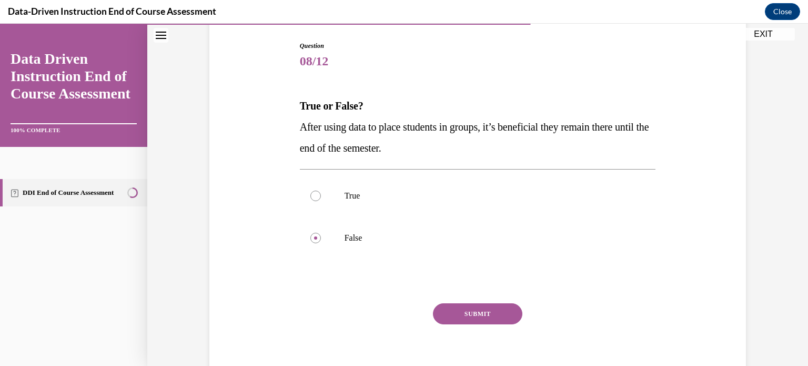
click at [461, 309] on button "SUBMIT" at bounding box center [477, 313] width 89 height 21
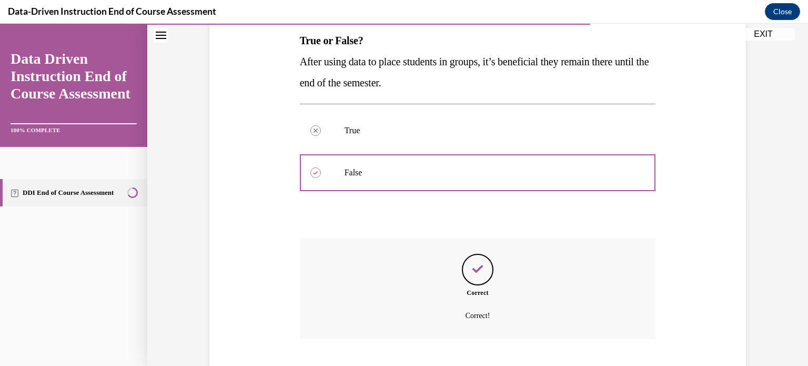
scroll to position [235, 0]
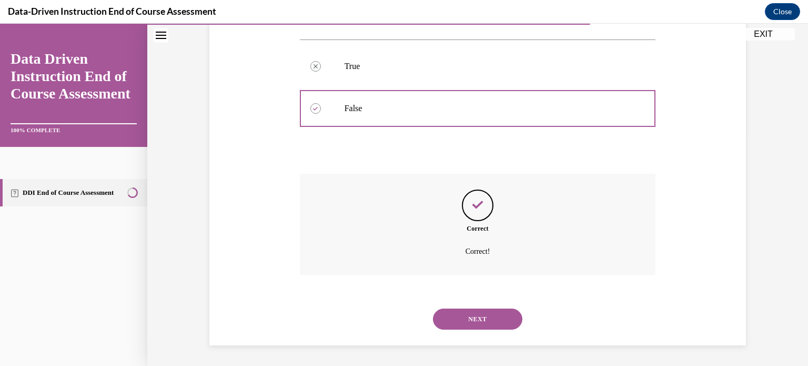
click at [457, 319] on button "NEXT" at bounding box center [477, 318] width 89 height 21
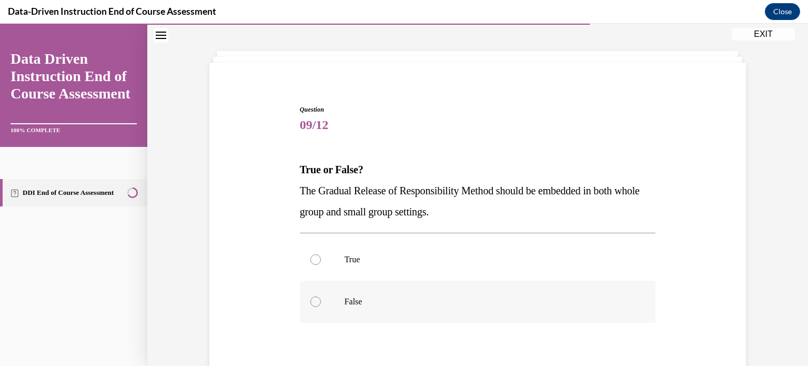
scroll to position [105, 0]
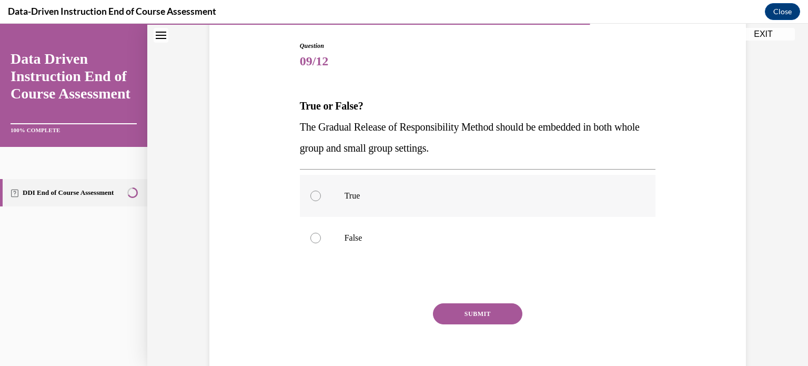
click at [312, 197] on div at bounding box center [315, 195] width 11 height 11
click at [312, 197] on input "True" at bounding box center [315, 195] width 11 height 11
radio input "true"
click at [452, 315] on button "SUBMIT" at bounding box center [477, 313] width 89 height 21
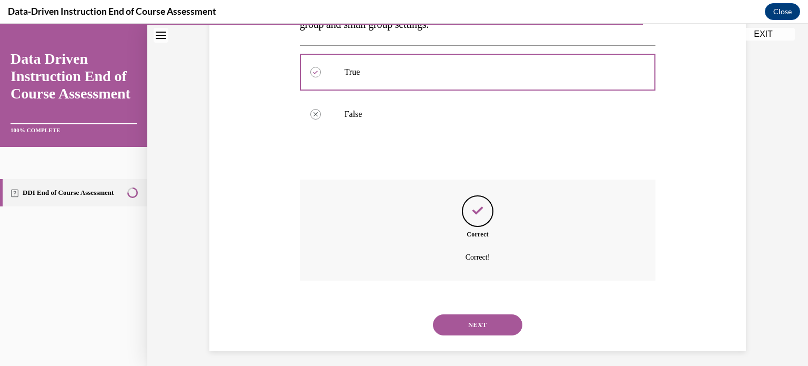
scroll to position [235, 0]
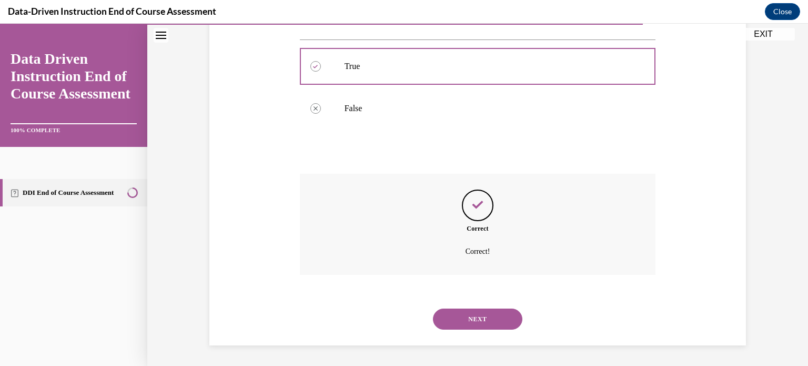
click at [469, 316] on button "NEXT" at bounding box center [477, 318] width 89 height 21
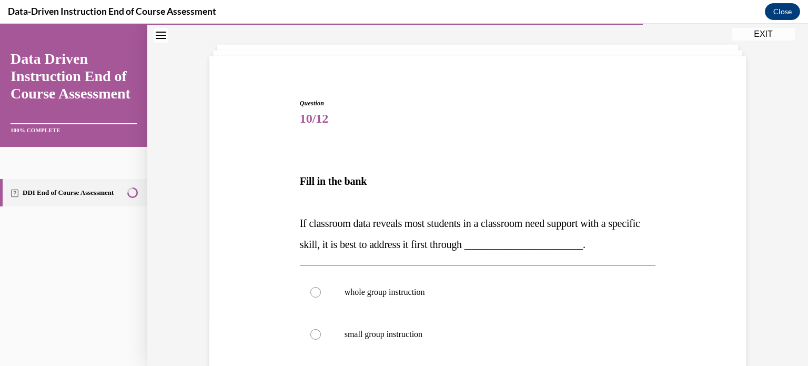
scroll to position [105, 0]
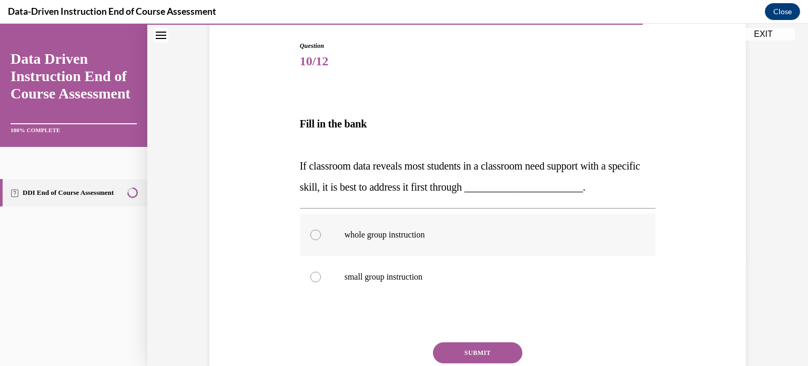
click at [311, 235] on div at bounding box center [315, 234] width 11 height 11
click at [311, 235] on input "whole group instruction" at bounding box center [315, 234] width 11 height 11
radio input "true"
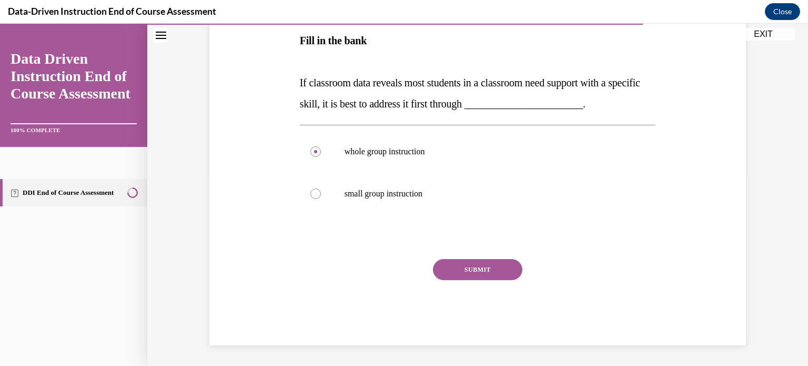
click at [459, 265] on button "SUBMIT" at bounding box center [477, 269] width 89 height 21
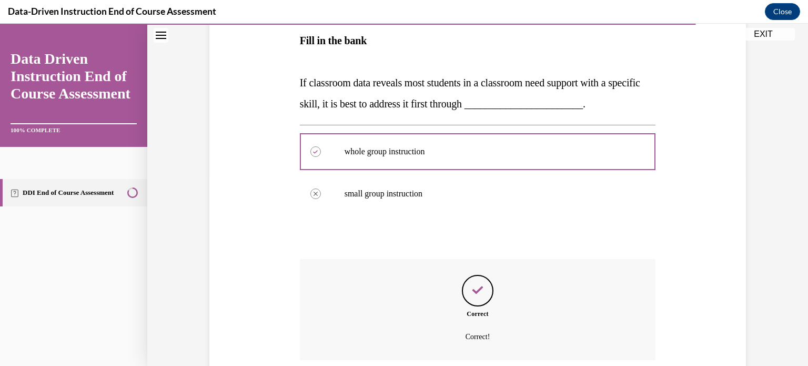
scroll to position [274, 0]
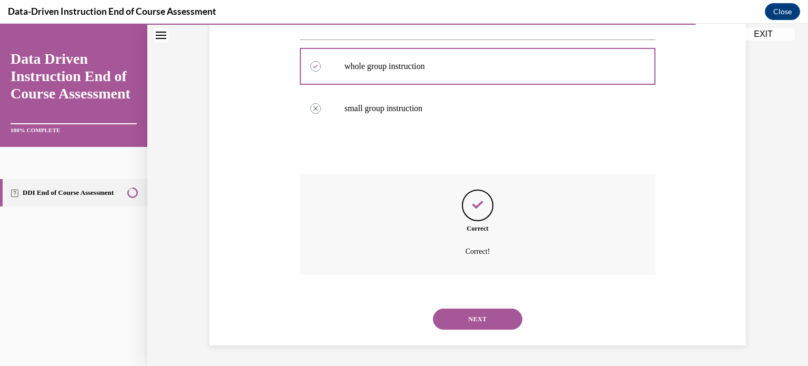
click at [469, 316] on button "NEXT" at bounding box center [477, 318] width 89 height 21
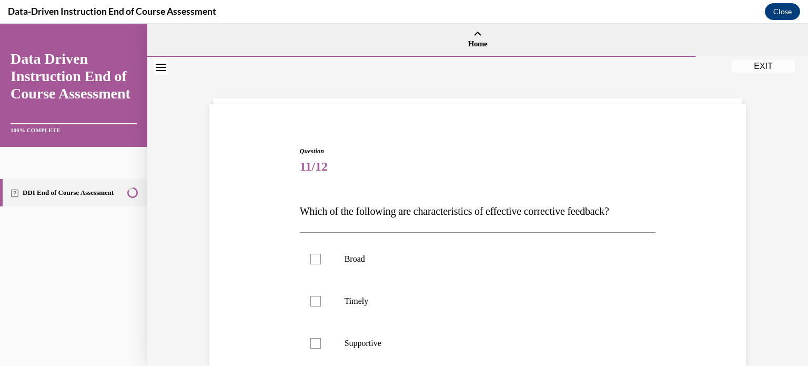
scroll to position [53, 0]
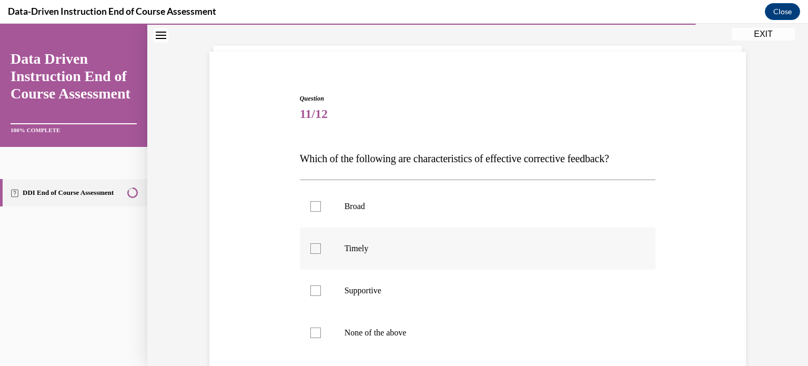
click at [315, 248] on div at bounding box center [315, 248] width 11 height 11
click at [315, 248] on input "Timely" at bounding box center [315, 248] width 11 height 11
checkbox input "true"
click at [316, 290] on div at bounding box center [315, 290] width 11 height 11
click at [316, 290] on input "Supportive" at bounding box center [315, 290] width 11 height 11
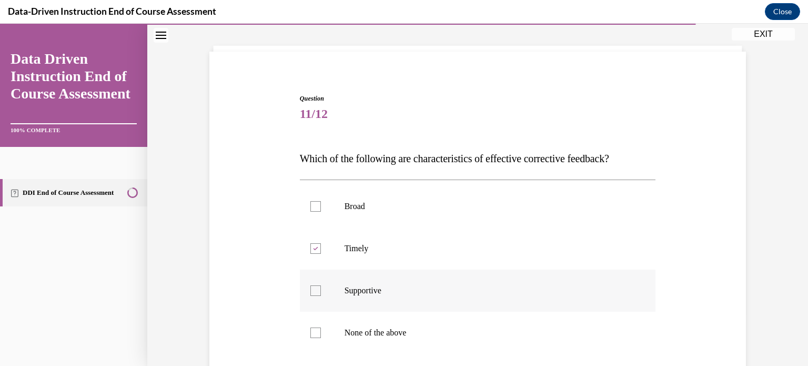
checkbox input "true"
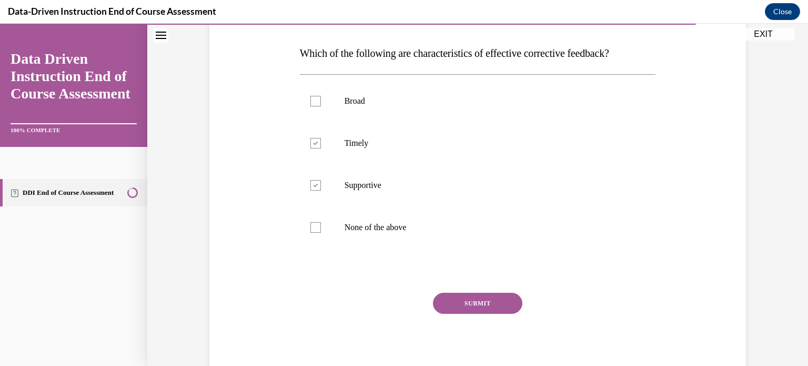
click at [465, 301] on button "SUBMIT" at bounding box center [477, 303] width 89 height 21
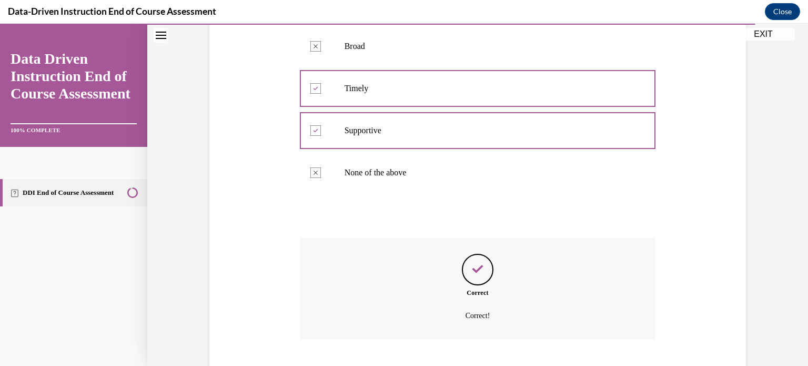
scroll to position [277, 0]
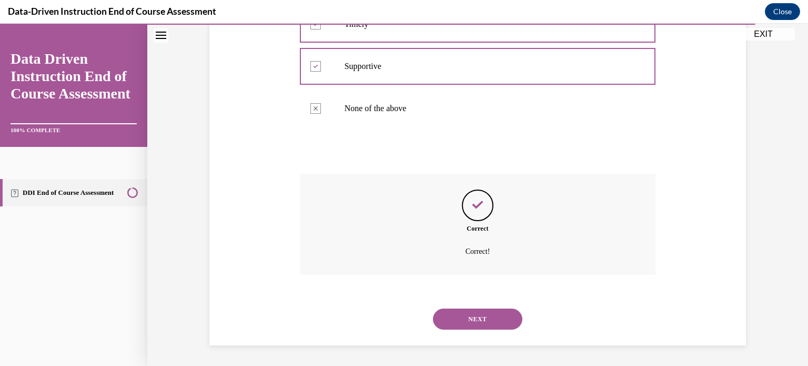
click at [462, 320] on button "NEXT" at bounding box center [477, 318] width 89 height 21
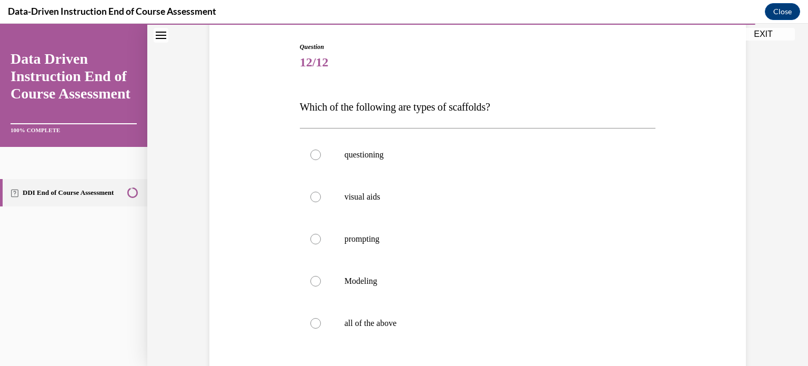
scroll to position [105, 0]
click at [314, 319] on div at bounding box center [315, 322] width 11 height 11
click at [314, 319] on input "all of the above" at bounding box center [315, 322] width 11 height 11
radio input "true"
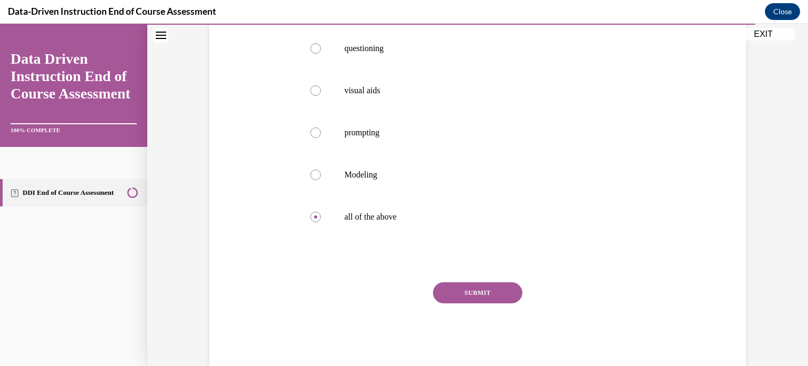
click at [479, 289] on button "SUBMIT" at bounding box center [477, 292] width 89 height 21
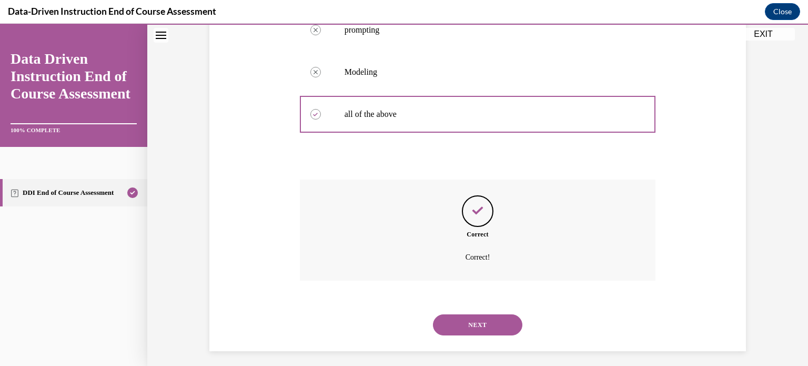
scroll to position [319, 0]
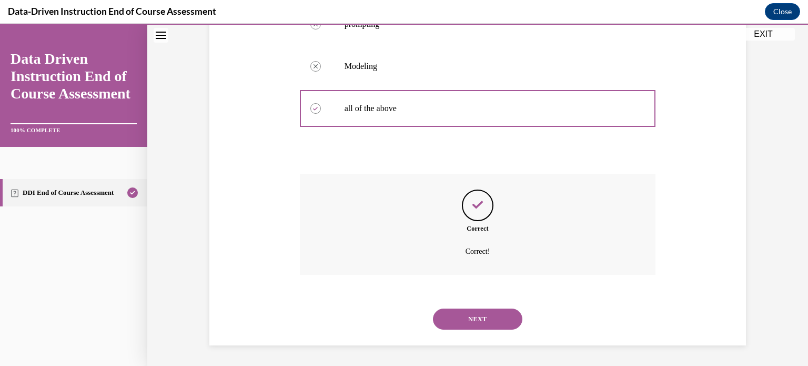
click at [467, 319] on button "NEXT" at bounding box center [477, 318] width 89 height 21
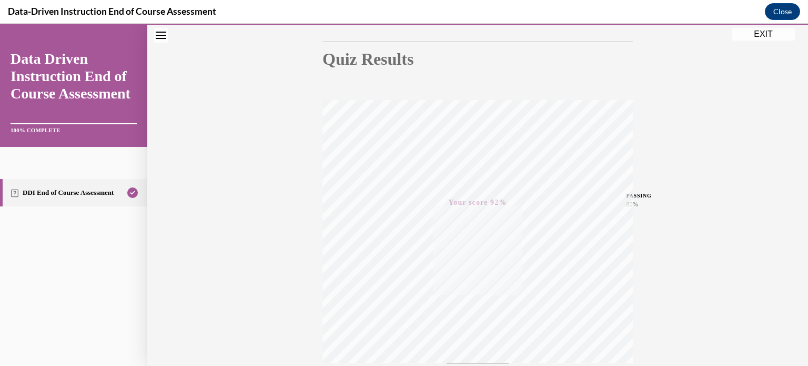
scroll to position [197, 0]
click at [757, 33] on button "EXIT" at bounding box center [763, 34] width 63 height 13
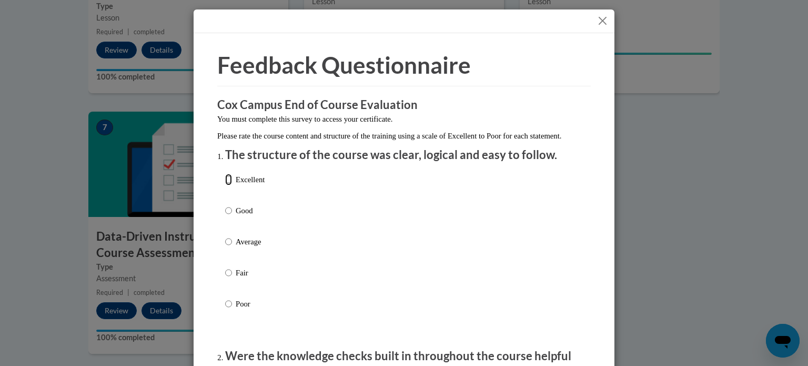
click at [225, 185] on input "Excellent" at bounding box center [228, 180] width 7 height 12
radio input "true"
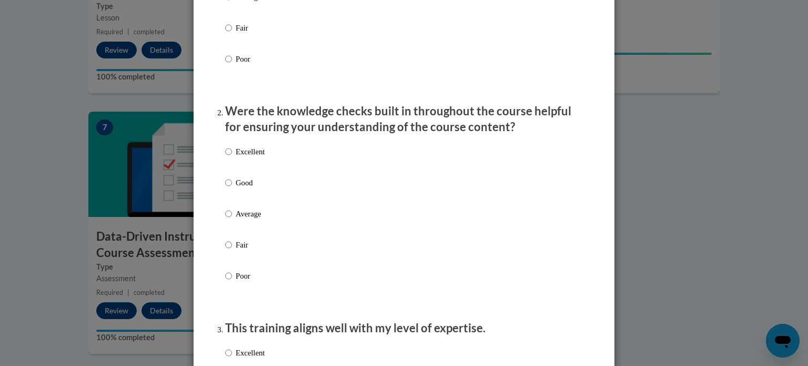
scroll to position [263, 0]
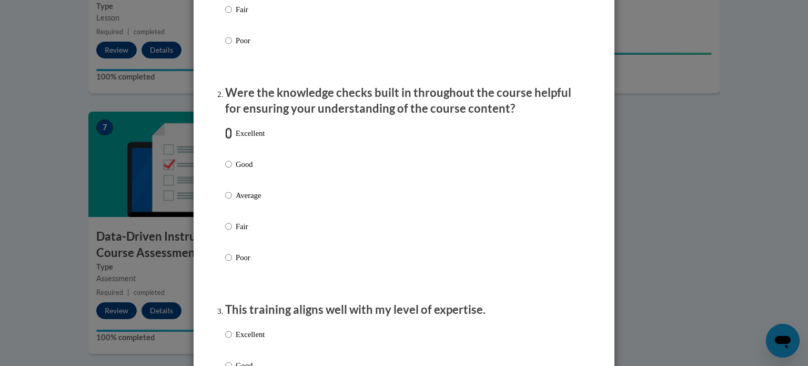
click at [225, 139] on input "Excellent" at bounding box center [228, 133] width 7 height 12
radio input "true"
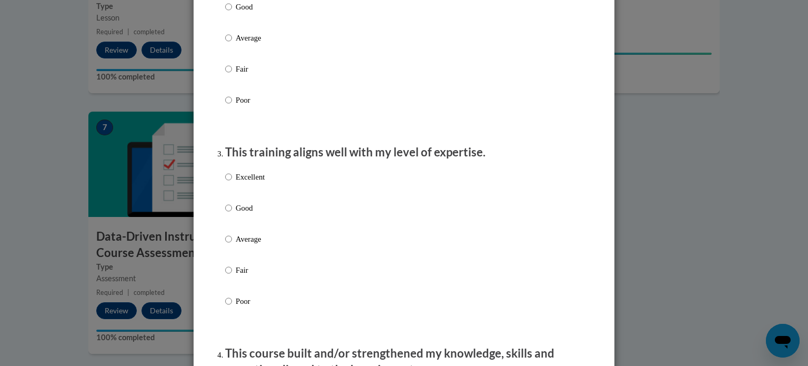
scroll to position [421, 0]
click at [225, 213] on input "Good" at bounding box center [228, 208] width 7 height 12
radio input "true"
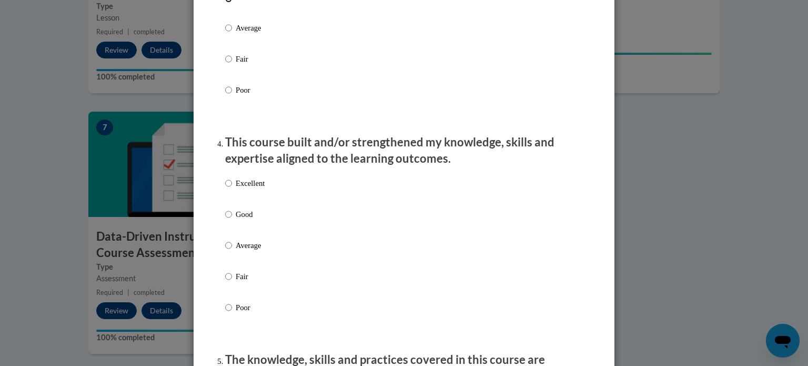
scroll to position [684, 0]
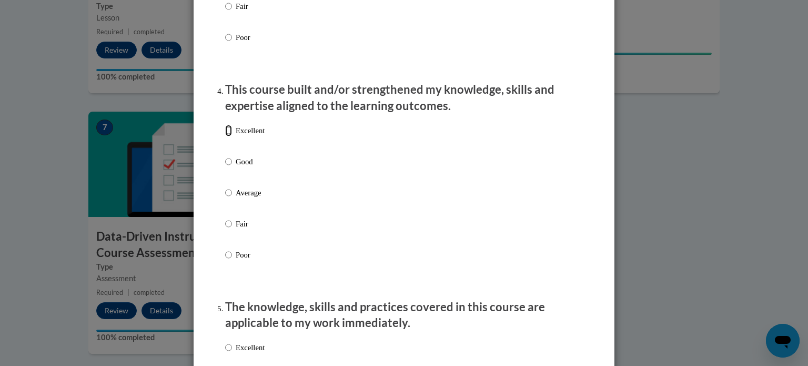
click at [225, 136] on input "Excellent" at bounding box center [228, 131] width 7 height 12
radio input "true"
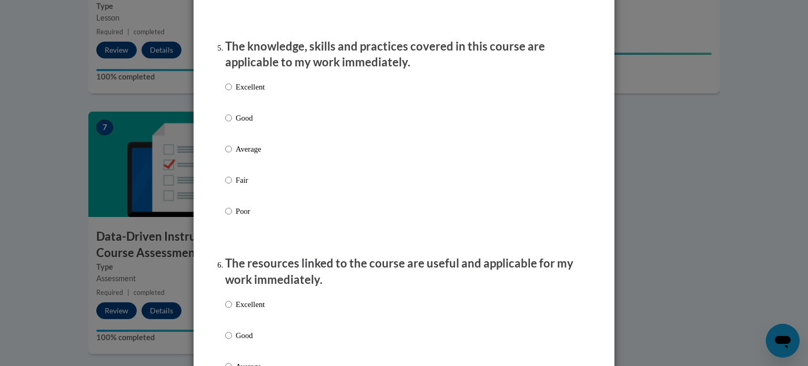
scroll to position [947, 0]
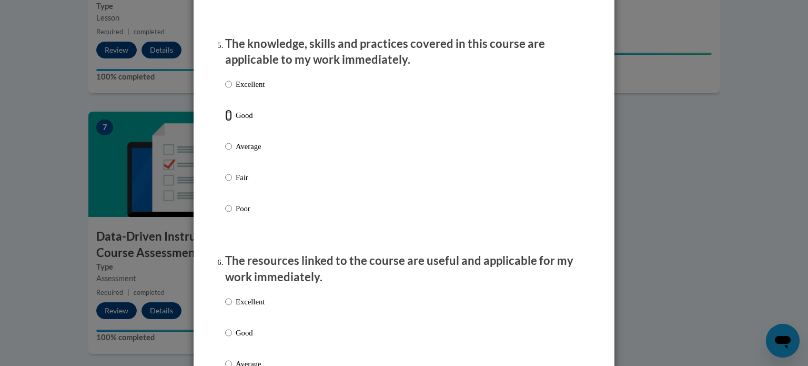
click at [225, 121] on input "Good" at bounding box center [228, 115] width 7 height 12
radio input "true"
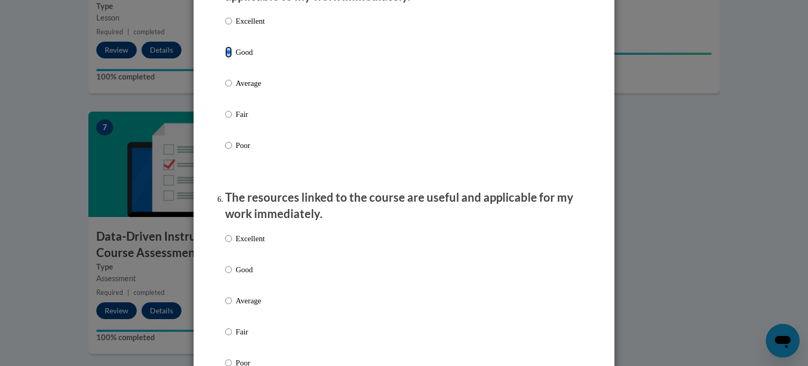
scroll to position [1105, 0]
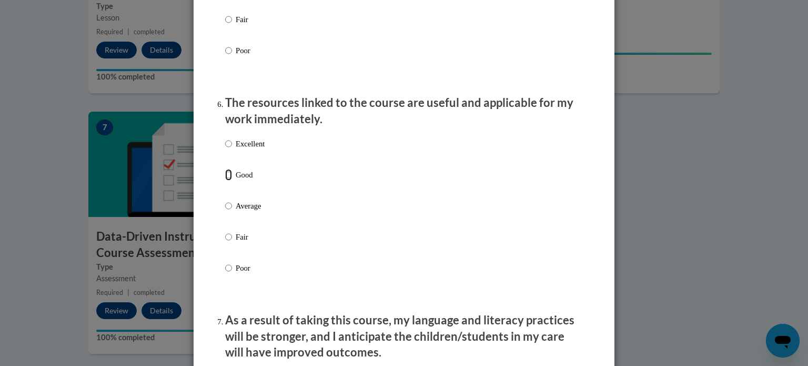
click at [225, 180] on input "Good" at bounding box center [228, 175] width 7 height 12
radio input "true"
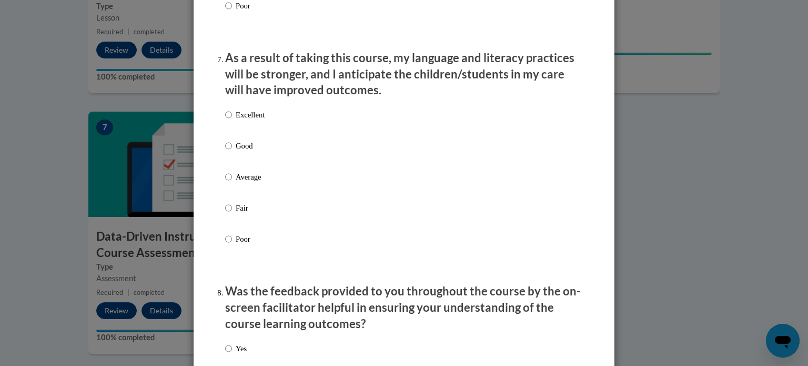
scroll to position [1368, 0]
click at [225, 119] on input "Excellent" at bounding box center [228, 114] width 7 height 12
radio input "true"
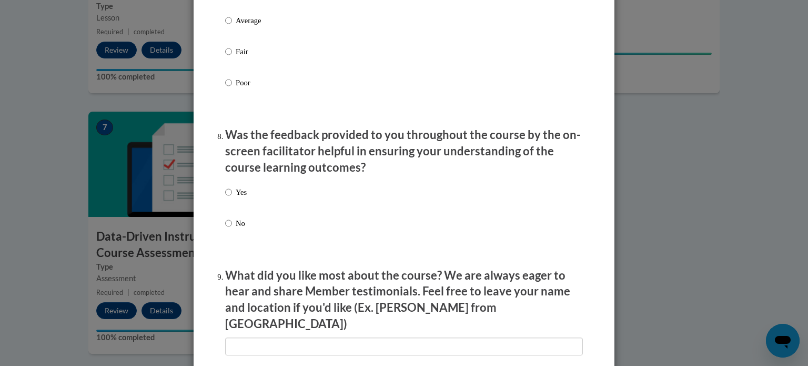
scroll to position [1526, 0]
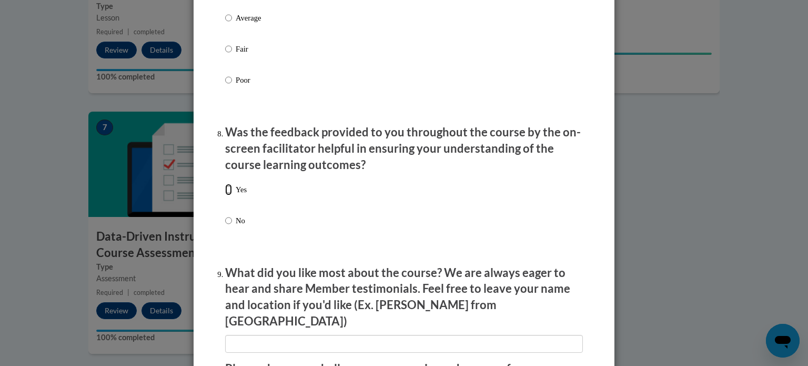
click at [225, 195] on input "Yes" at bounding box center [228, 190] width 7 height 12
radio input "true"
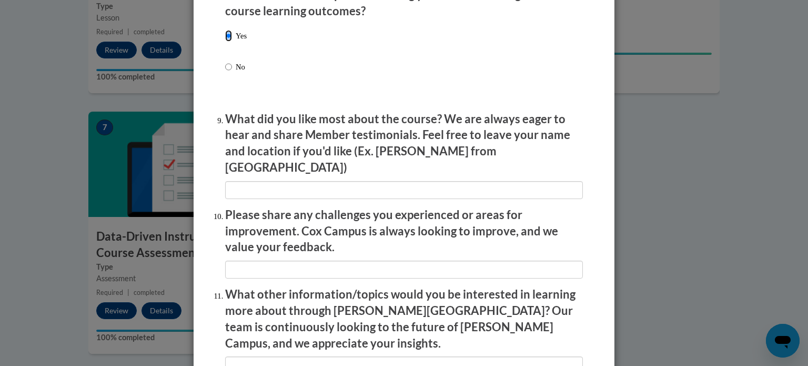
scroll to position [1684, 0]
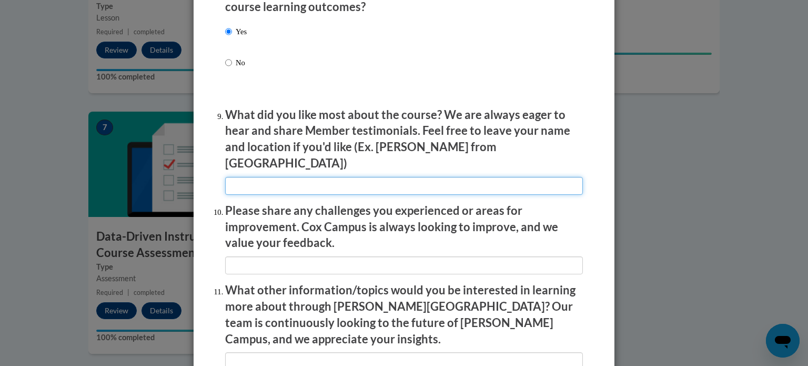
click at [291, 179] on input "textbox" at bounding box center [404, 186] width 358 height 18
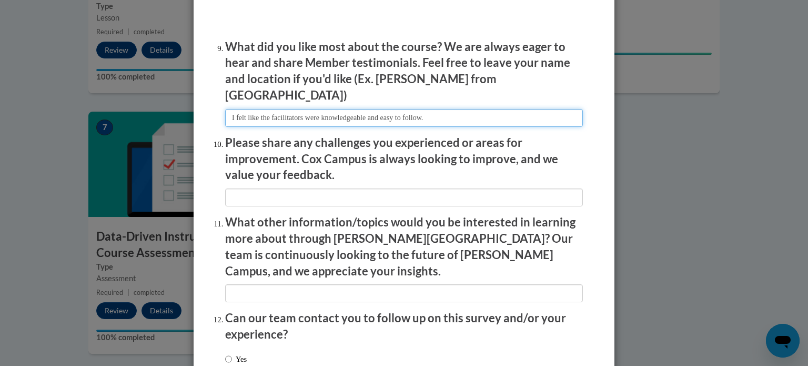
scroll to position [1753, 0]
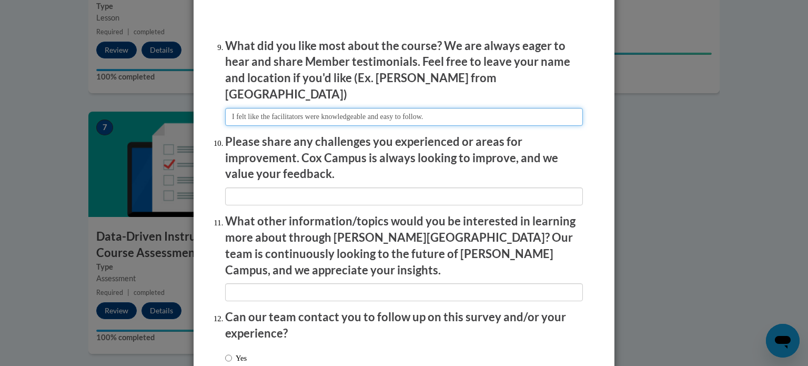
type input "I felt like the facilitators were knowledgeable and easy to follow."
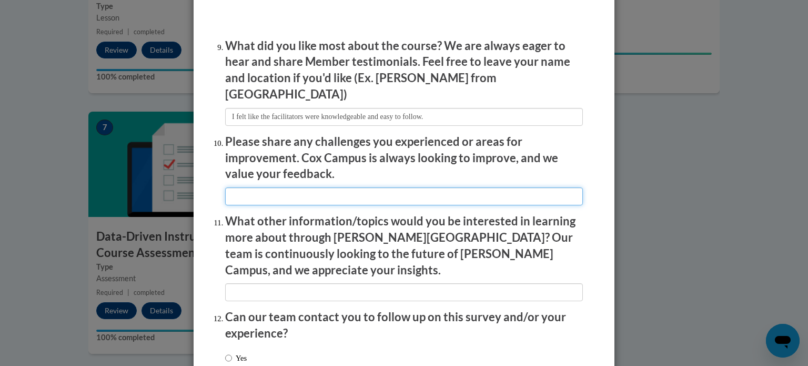
click at [316, 189] on input "textbox" at bounding box center [404, 196] width 358 height 18
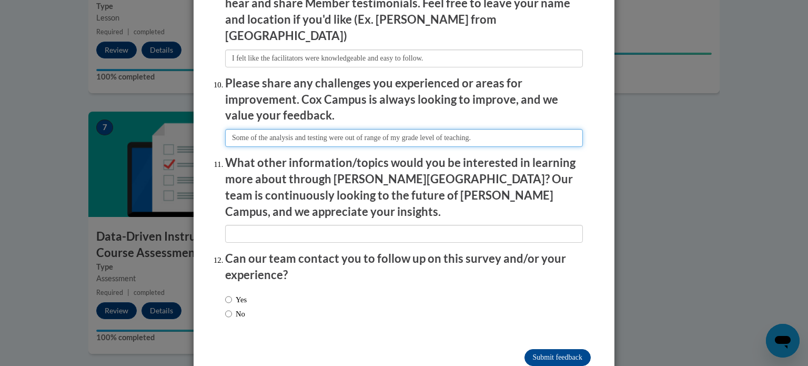
scroll to position [1825, 0]
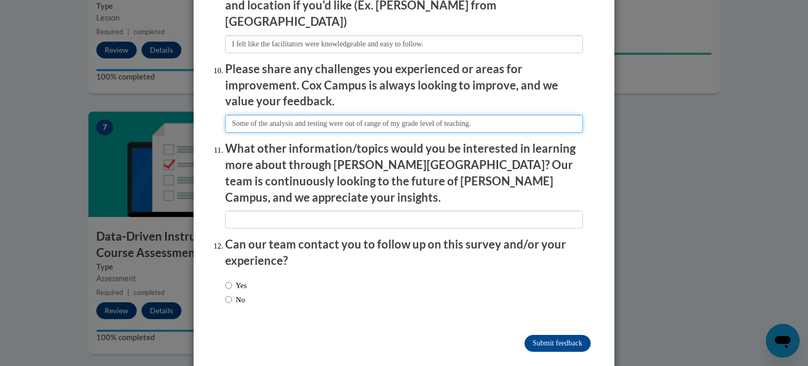
type input "Some of the analysis and testing were out of range of my grade level of teachin…"
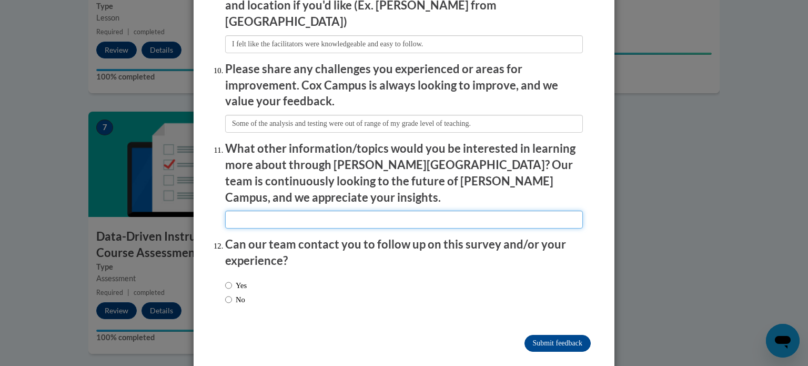
click at [370, 210] on input "textbox" at bounding box center [404, 219] width 358 height 18
type input "How to assess book grade levels that are not currently ranked. What assessments…"
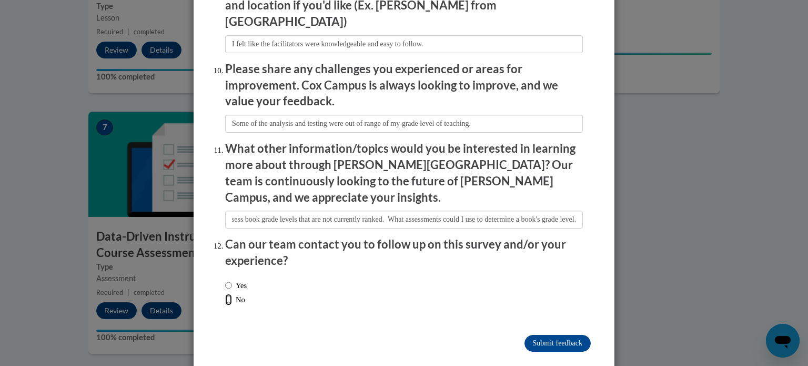
click at [225, 294] on input "No" at bounding box center [228, 300] width 7 height 12
radio input "true"
click at [550, 335] on input "Submit feedback" at bounding box center [558, 343] width 66 height 17
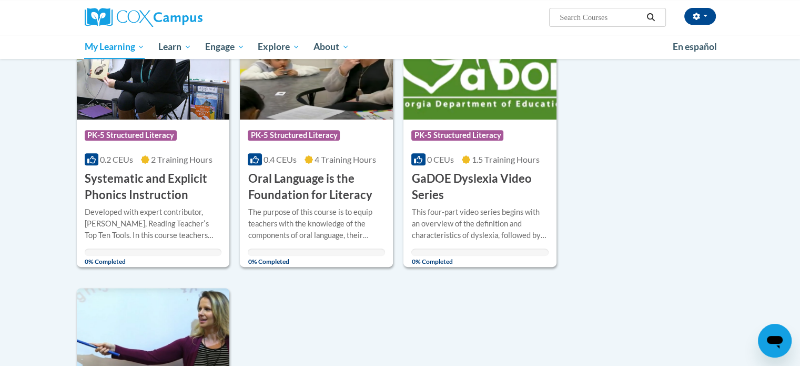
scroll to position [459, 0]
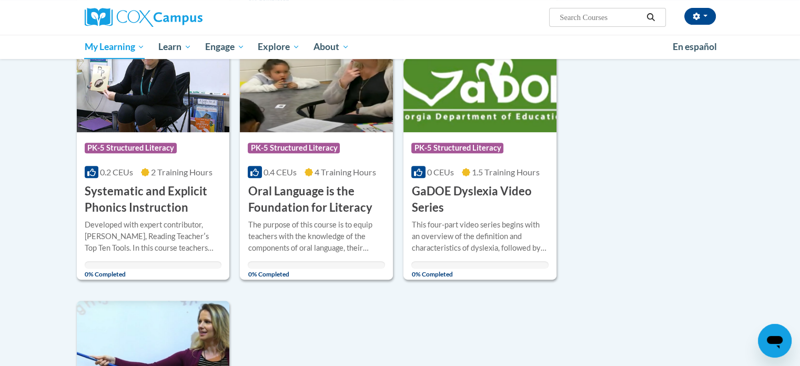
click at [475, 196] on h3 "GaDOE Dyslexia Video Series" at bounding box center [479, 199] width 137 height 33
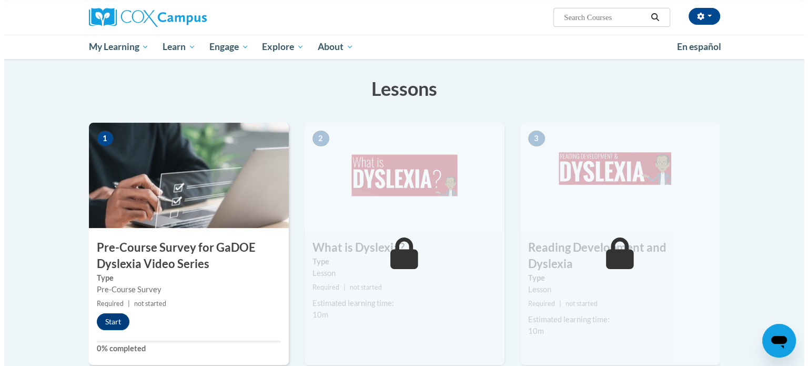
scroll to position [177, 0]
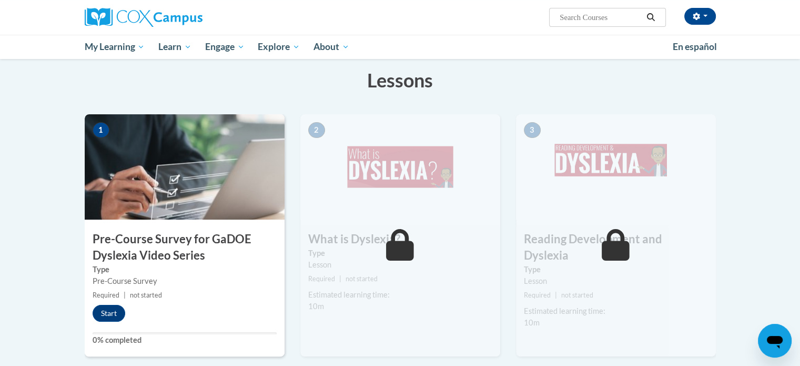
click at [170, 213] on img at bounding box center [185, 166] width 200 height 105
click at [107, 313] on button "Start" at bounding box center [109, 313] width 33 height 17
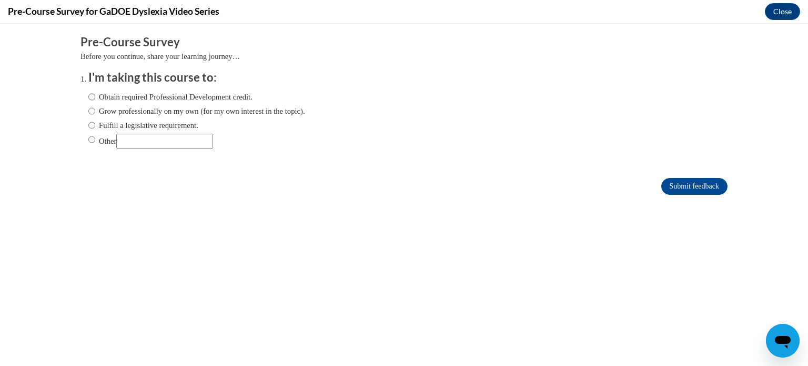
scroll to position [0, 0]
click at [88, 124] on input "Fulfill a legislative requirement." at bounding box center [91, 125] width 7 height 12
radio input "true"
click at [667, 181] on input "Submit feedback" at bounding box center [694, 186] width 66 height 17
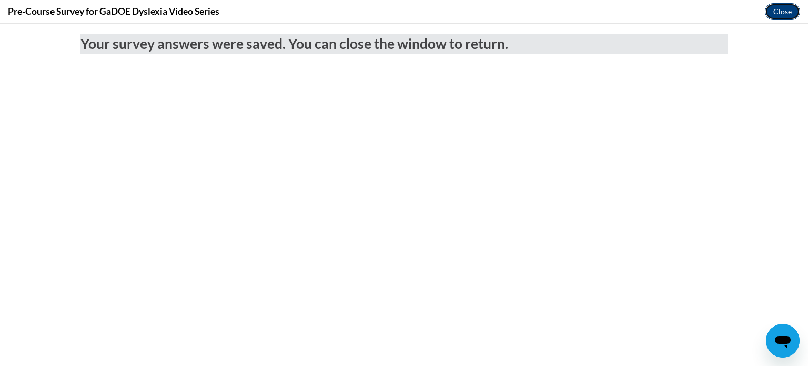
click at [780, 10] on button "Close" at bounding box center [782, 11] width 35 height 17
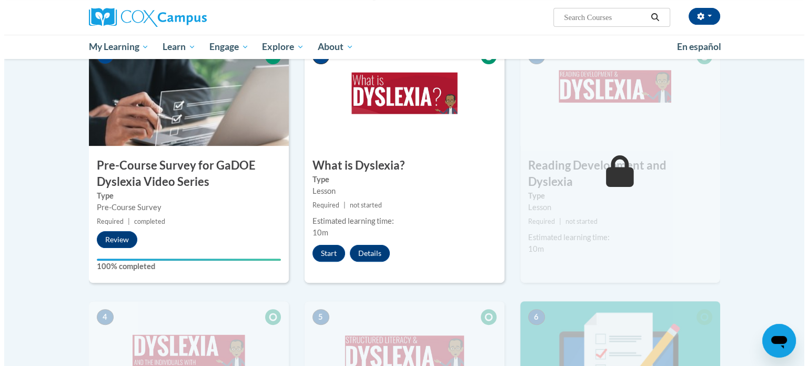
scroll to position [250, 0]
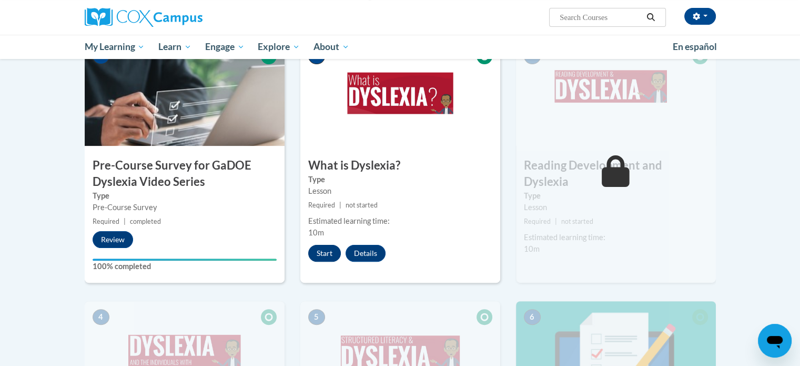
click at [321, 250] on button "Start" at bounding box center [324, 253] width 33 height 17
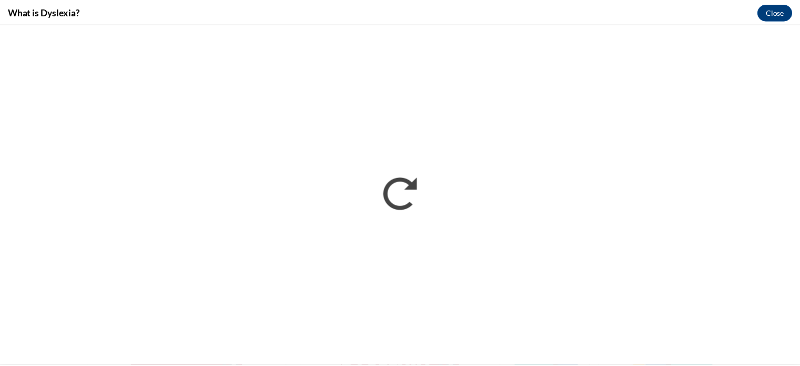
scroll to position [0, 0]
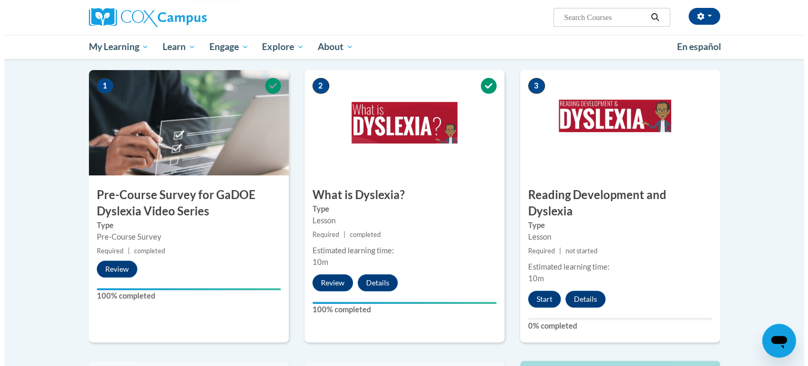
scroll to position [225, 0]
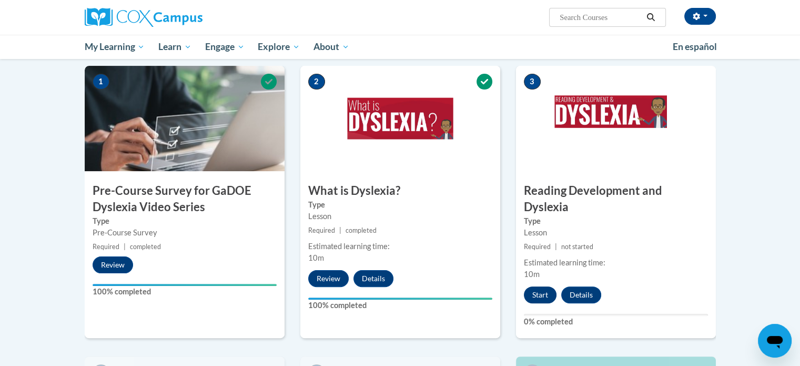
click at [541, 286] on button "Start" at bounding box center [540, 294] width 33 height 17
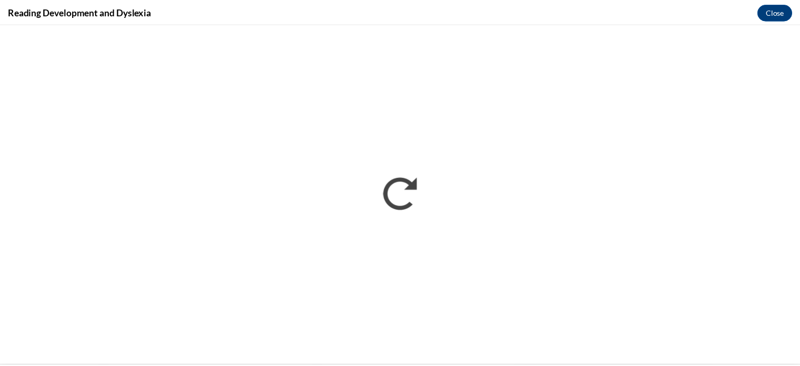
scroll to position [0, 0]
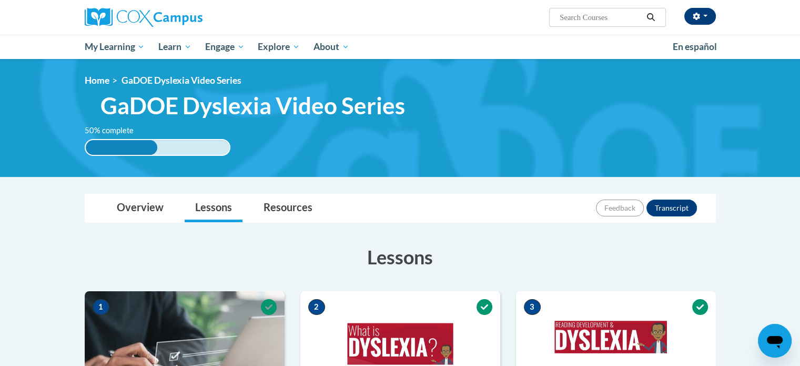
click at [705, 16] on span "button" at bounding box center [705, 16] width 4 height 2
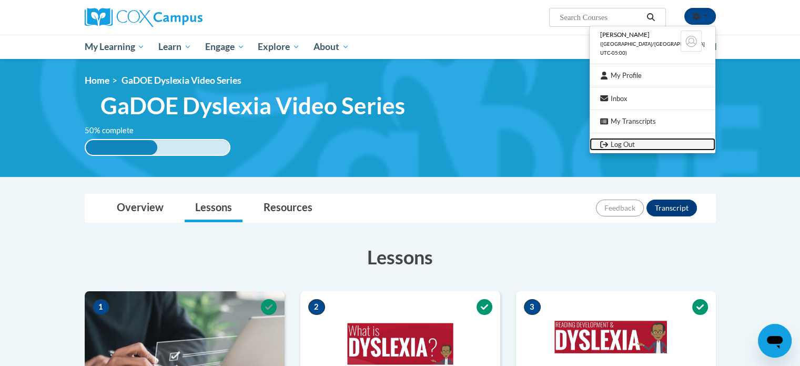
click at [643, 147] on link "Log Out" at bounding box center [653, 144] width 126 height 13
